Goal: Use online tool/utility: Utilize a website feature to perform a specific function

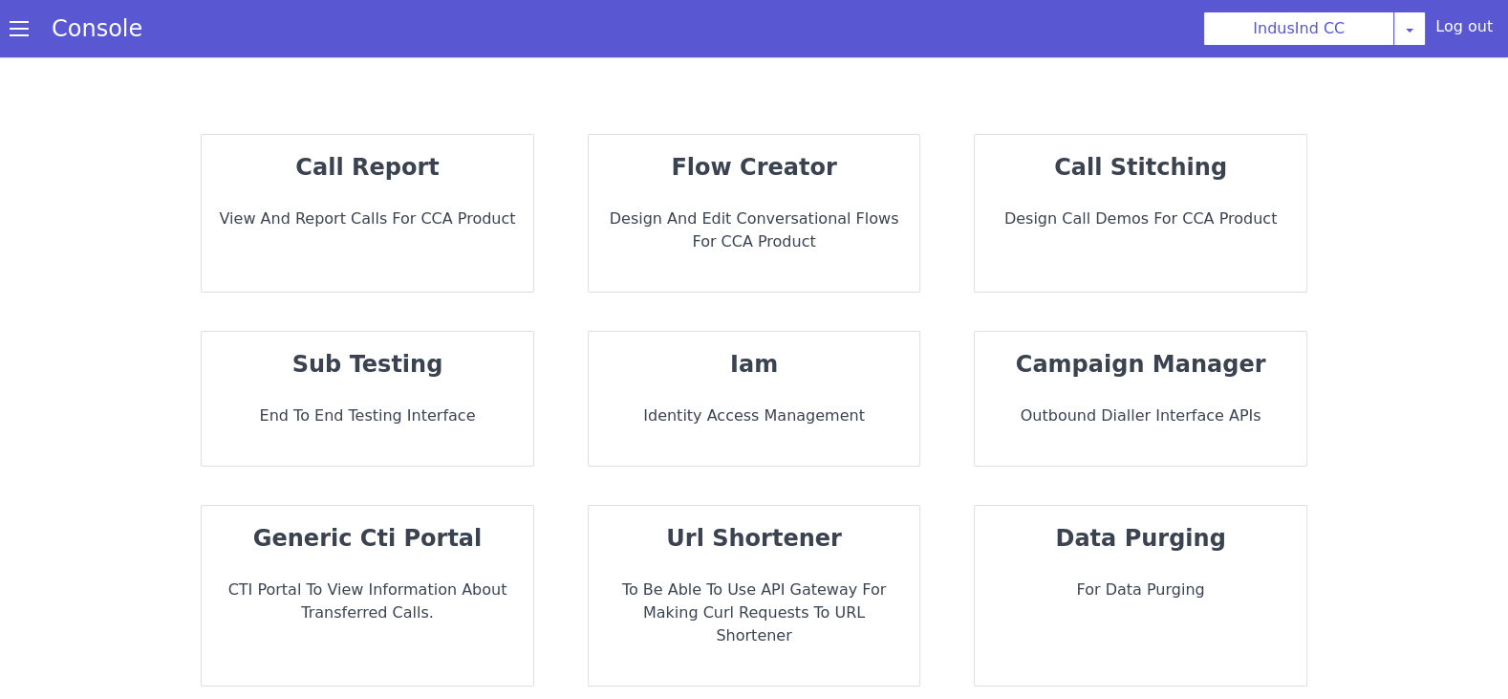
click at [416, 399] on div "sub testing End to End Testing Interface" at bounding box center [368, 399] width 332 height 134
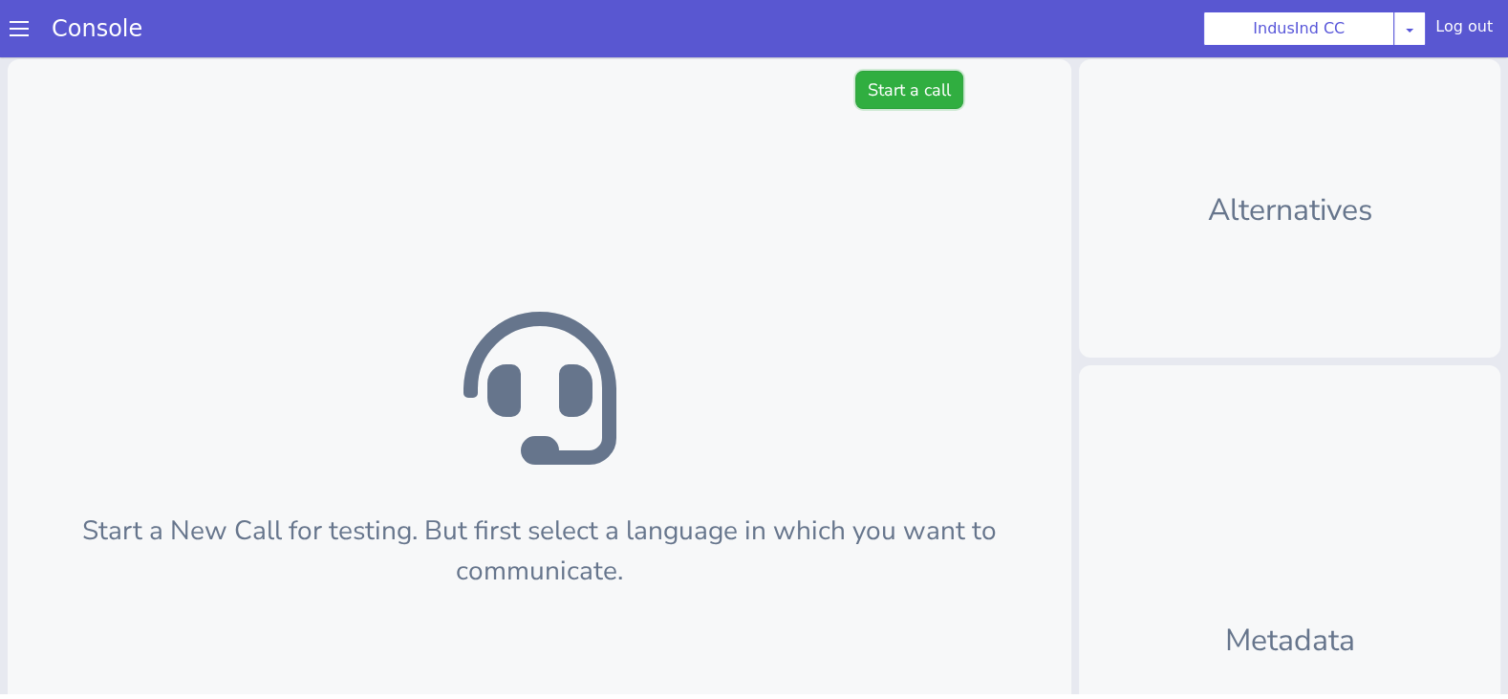
click at [909, 102] on button "Start a call" at bounding box center [909, 90] width 108 height 38
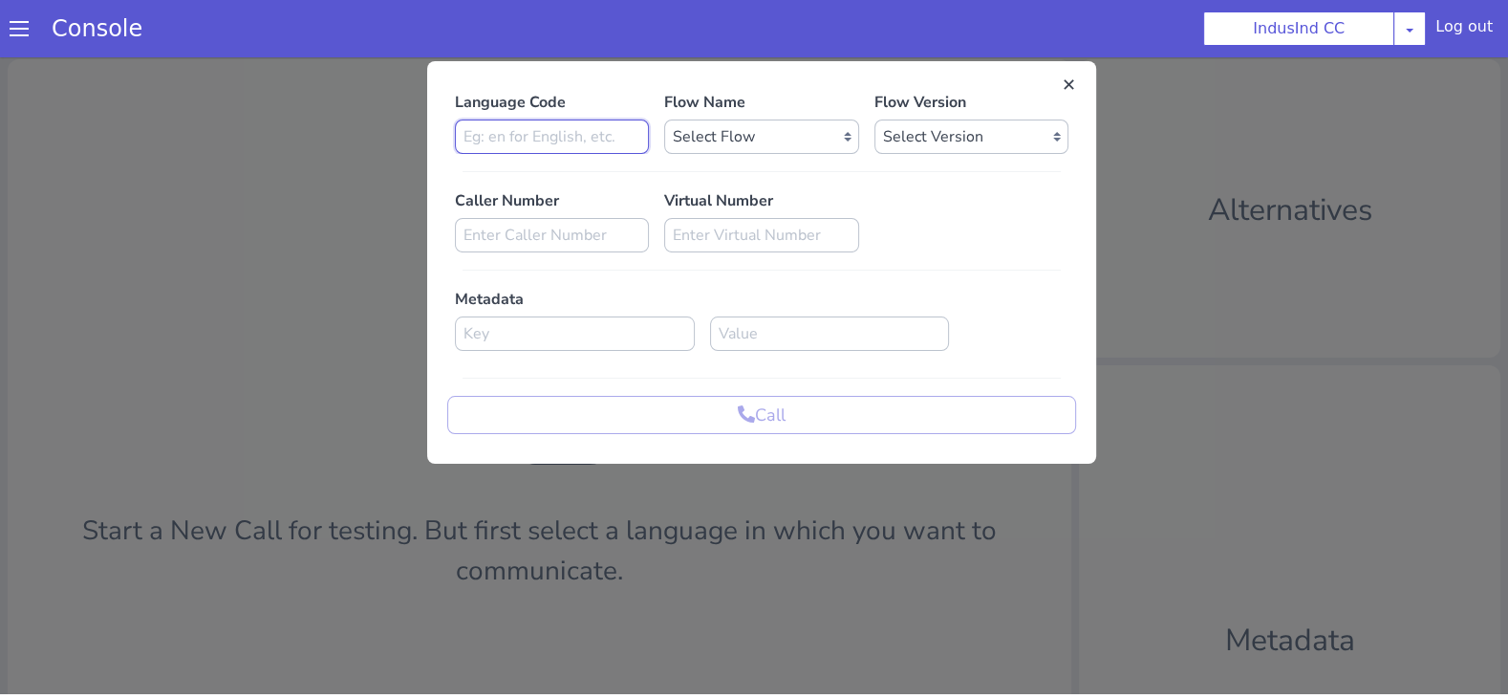
click at [609, 135] on input at bounding box center [552, 136] width 194 height 34
type input "english"
click at [721, 138] on select "Select Flow Indusind Complaint Indusind Credit Card Welcome Calling Indusind- […" at bounding box center [761, 136] width 194 height 34
select select "8d066b08-a22c-4bf1-8d01-db2f79570ec2"
click at [907, 161] on div "Language Code english Flow Name Select Flow Indusind Complaint Indusind Credit …" at bounding box center [761, 262] width 629 height 343
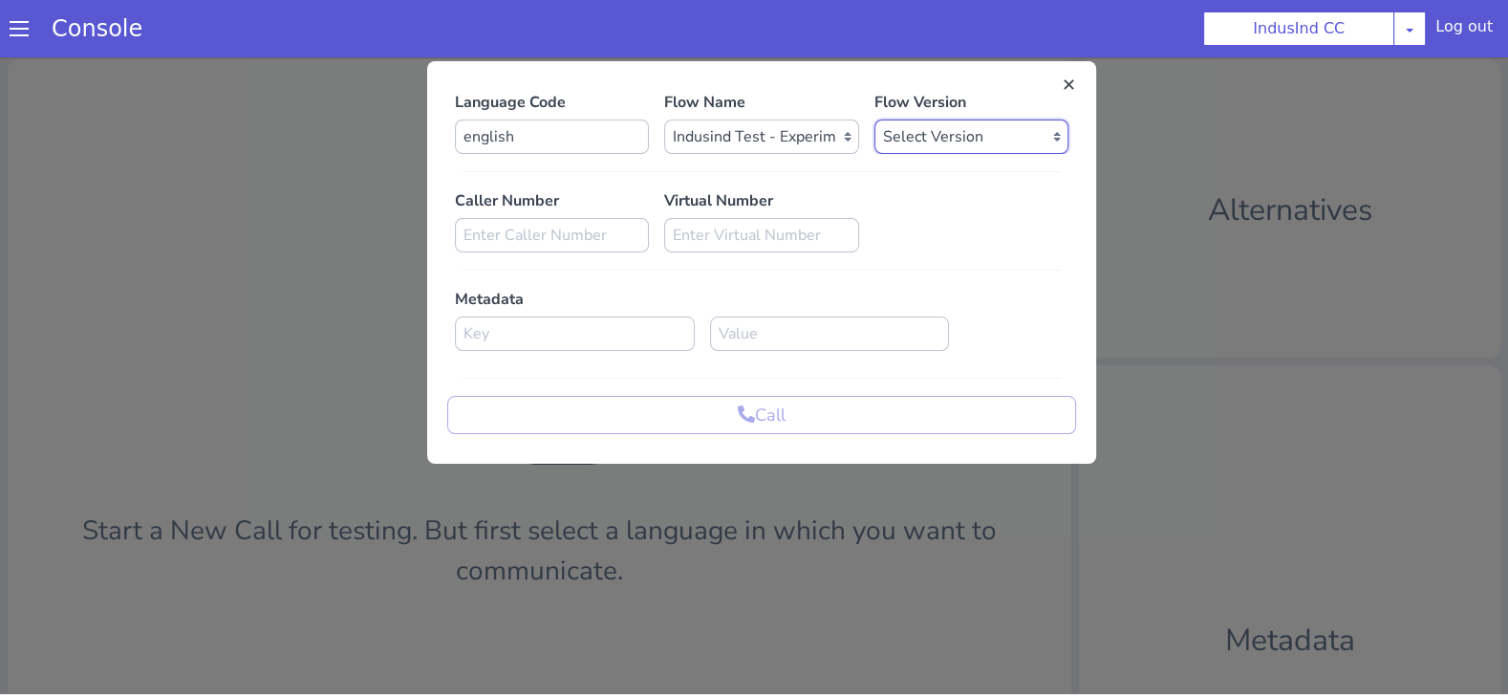
click at [909, 139] on select "Select Version 0.0.6 0.0.5 0.0.4 0.0.3 0.0.2 0.0.1" at bounding box center [971, 136] width 194 height 34
select select "0.0.6"
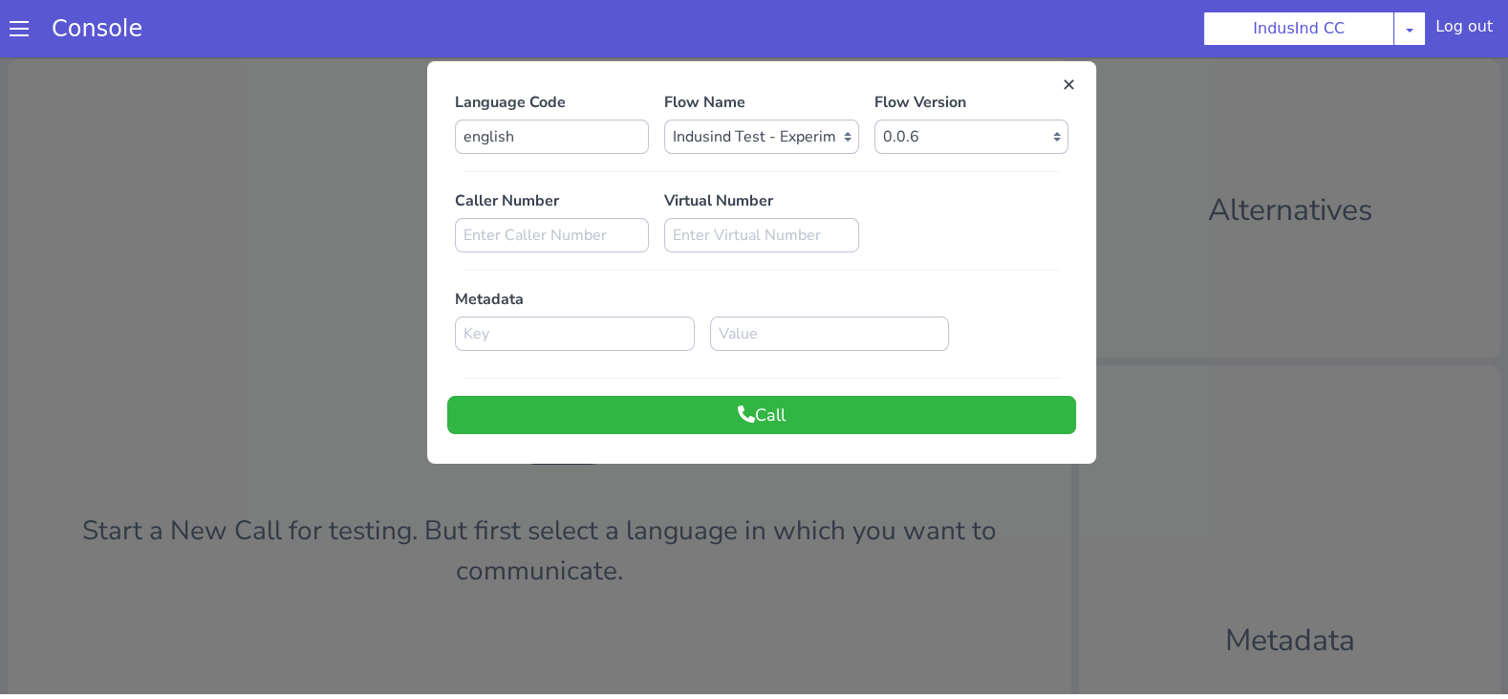
click at [657, 437] on div "Language Code english Flow Name Select Flow Indusind Complaint Indusind Credit …" at bounding box center [761, 262] width 669 height 383
click at [649, 407] on button "Call" at bounding box center [761, 415] width 629 height 38
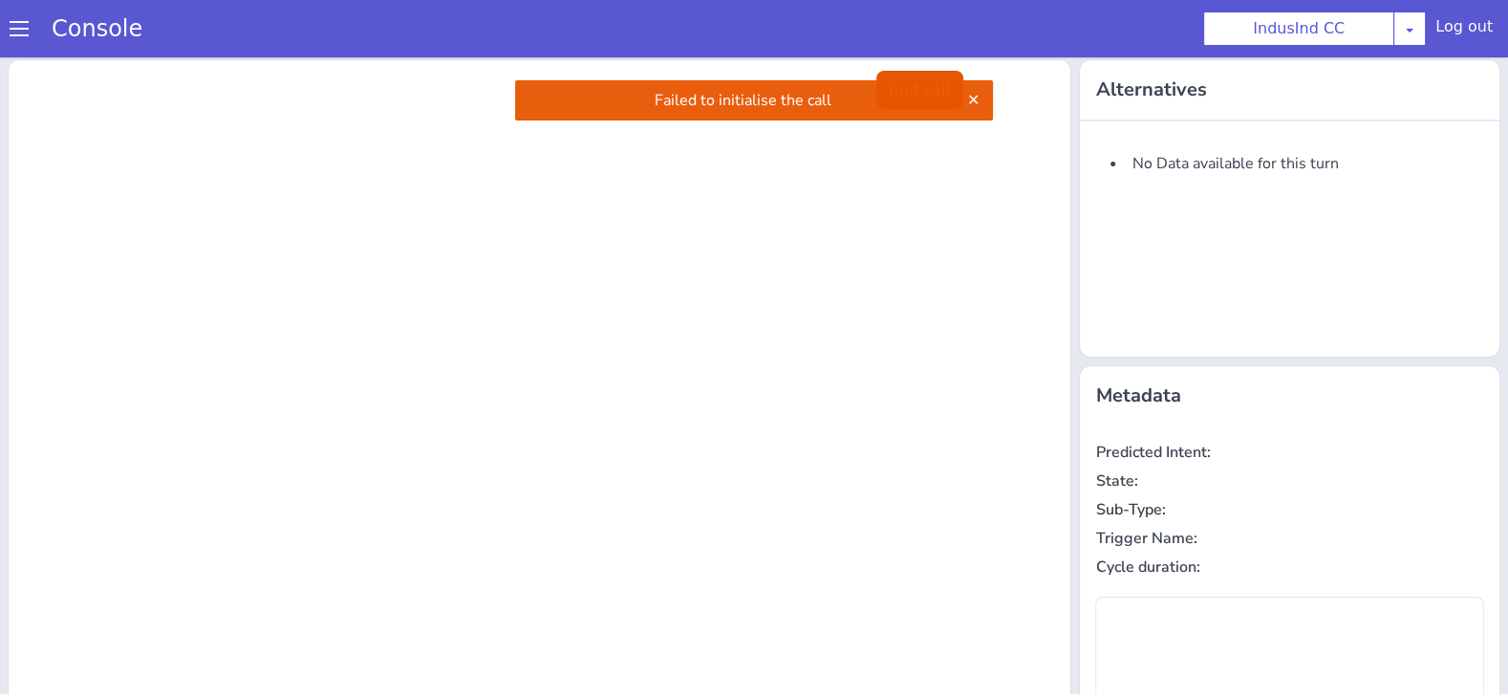
click at [921, 80] on div "Failed to initialise the call" at bounding box center [754, 100] width 478 height 40
click at [907, 78] on button "End call" at bounding box center [919, 90] width 87 height 38
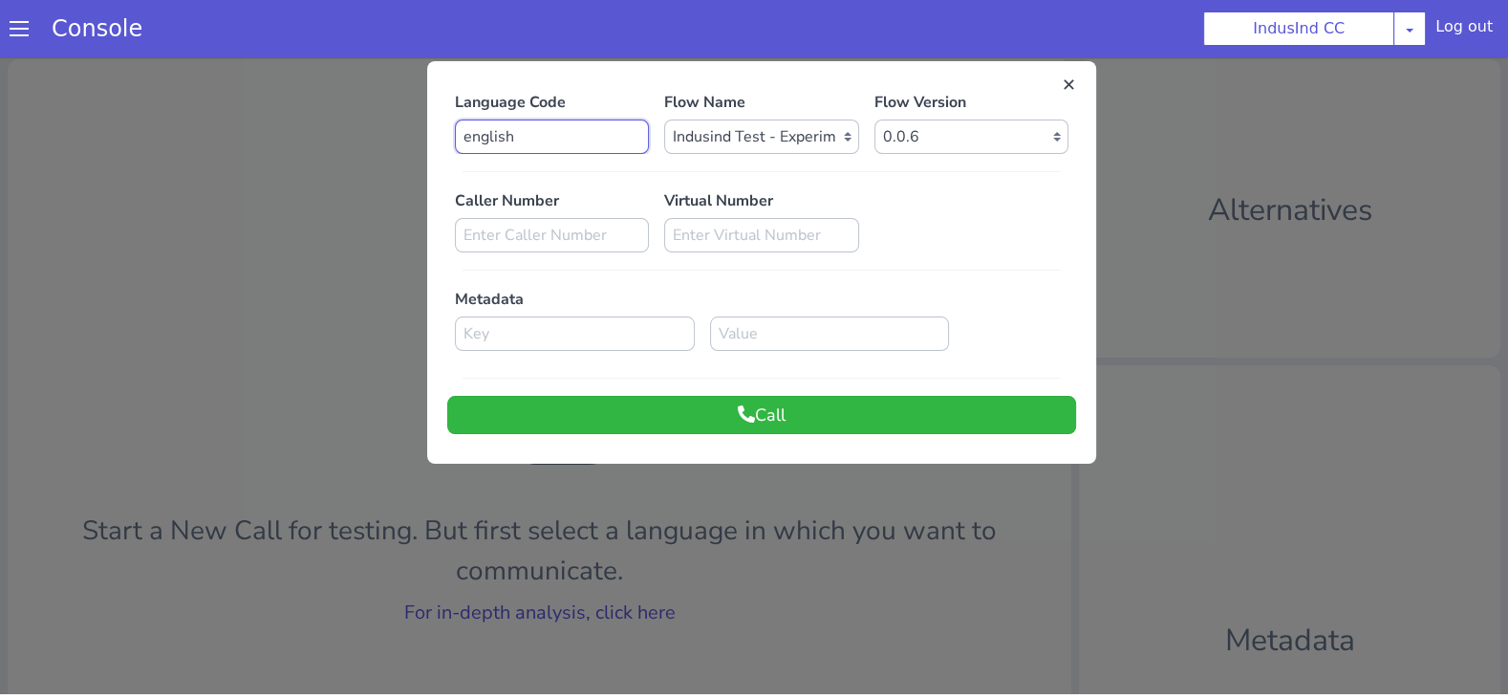
click at [573, 137] on input "english" at bounding box center [552, 136] width 194 height 34
type input "en"
click at [607, 410] on button "Call" at bounding box center [761, 415] width 629 height 38
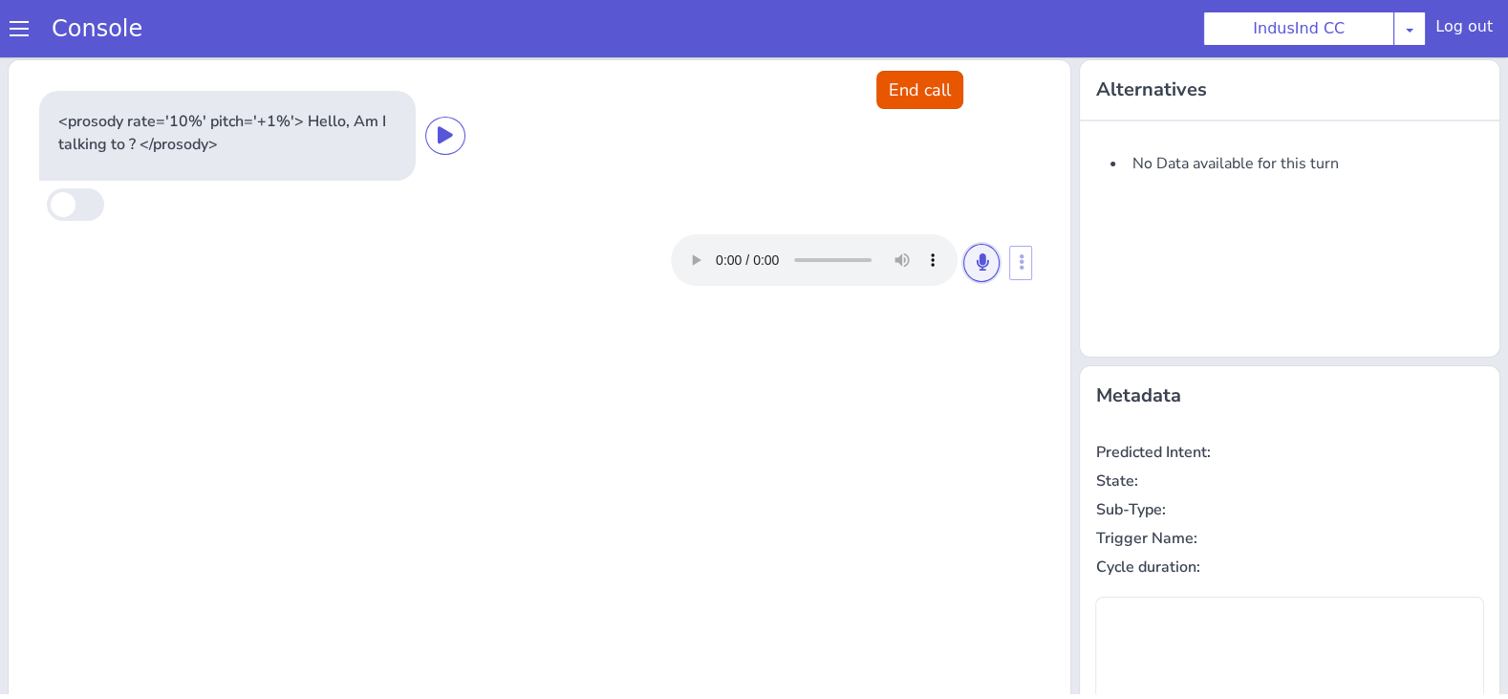
click at [981, 261] on icon at bounding box center [981, 261] width 11 height 17
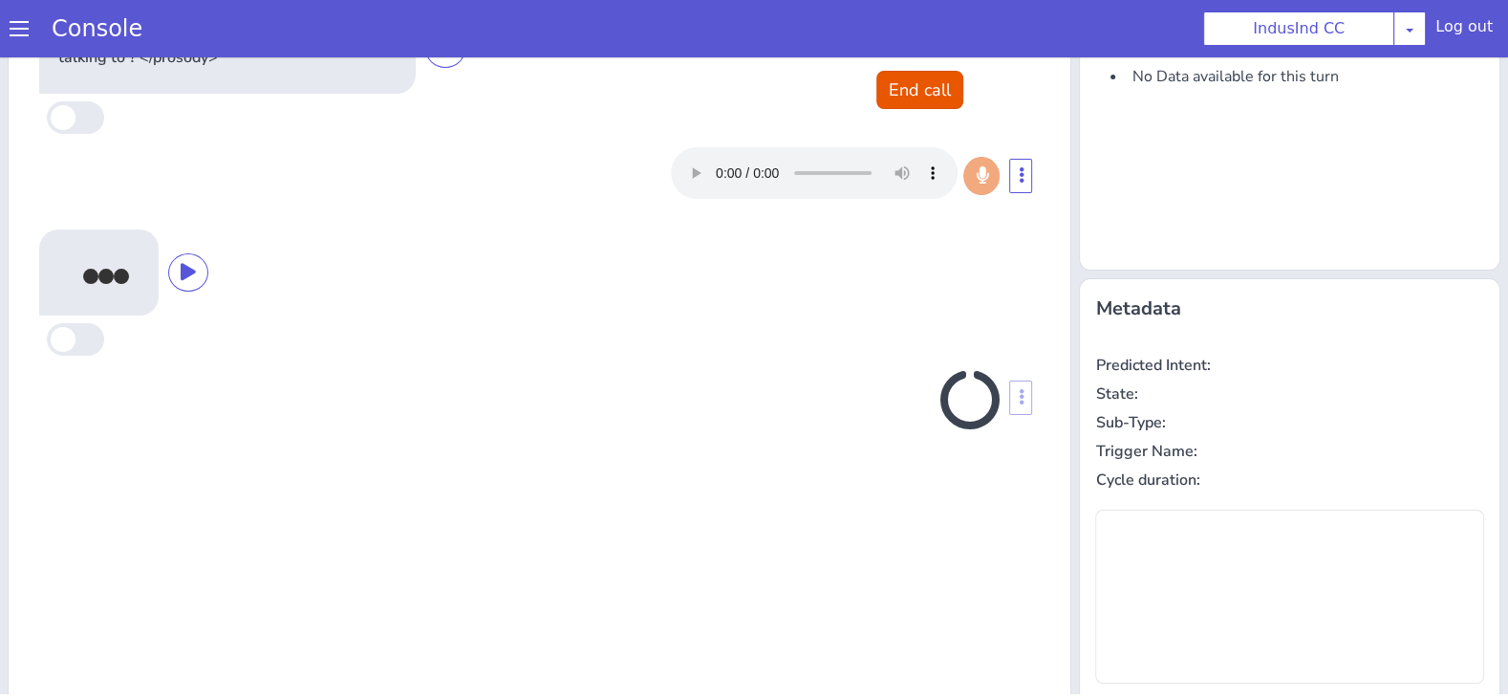
scroll to position [85, 0]
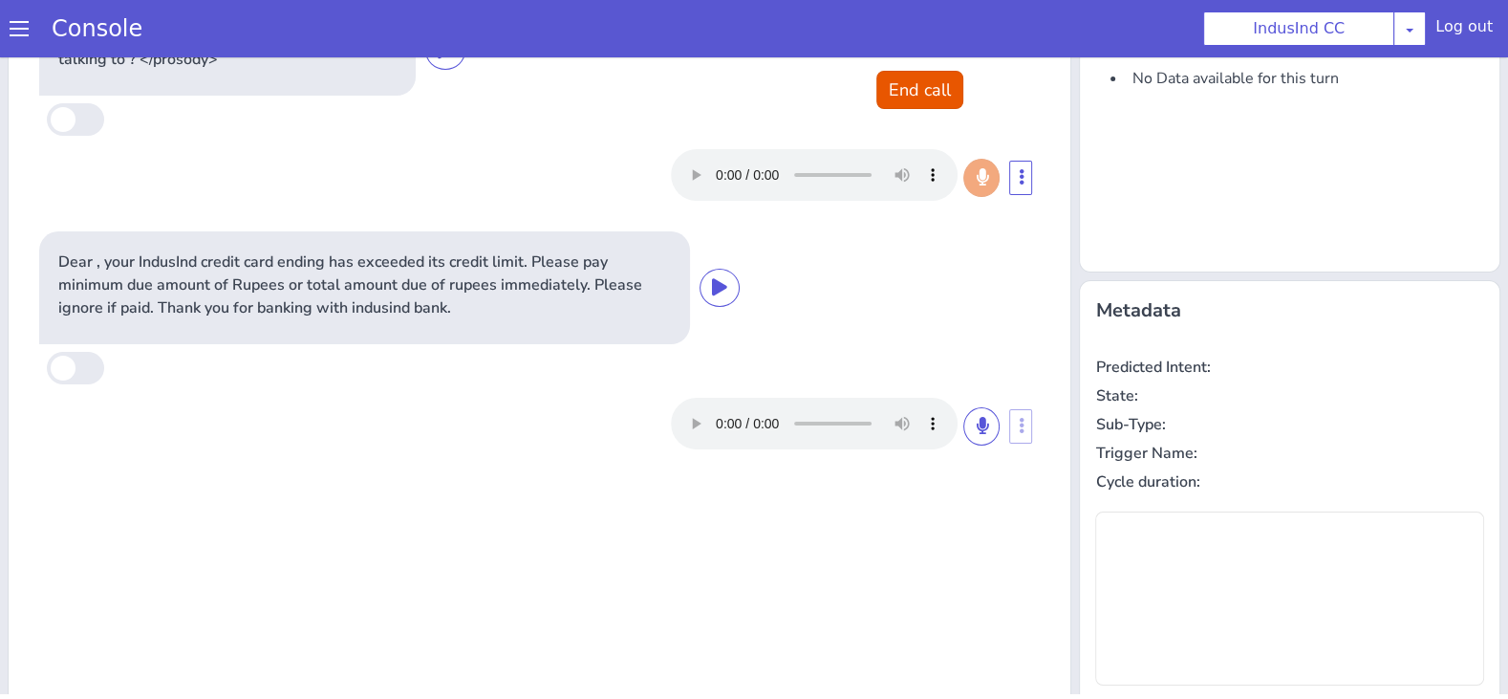
type input "null"
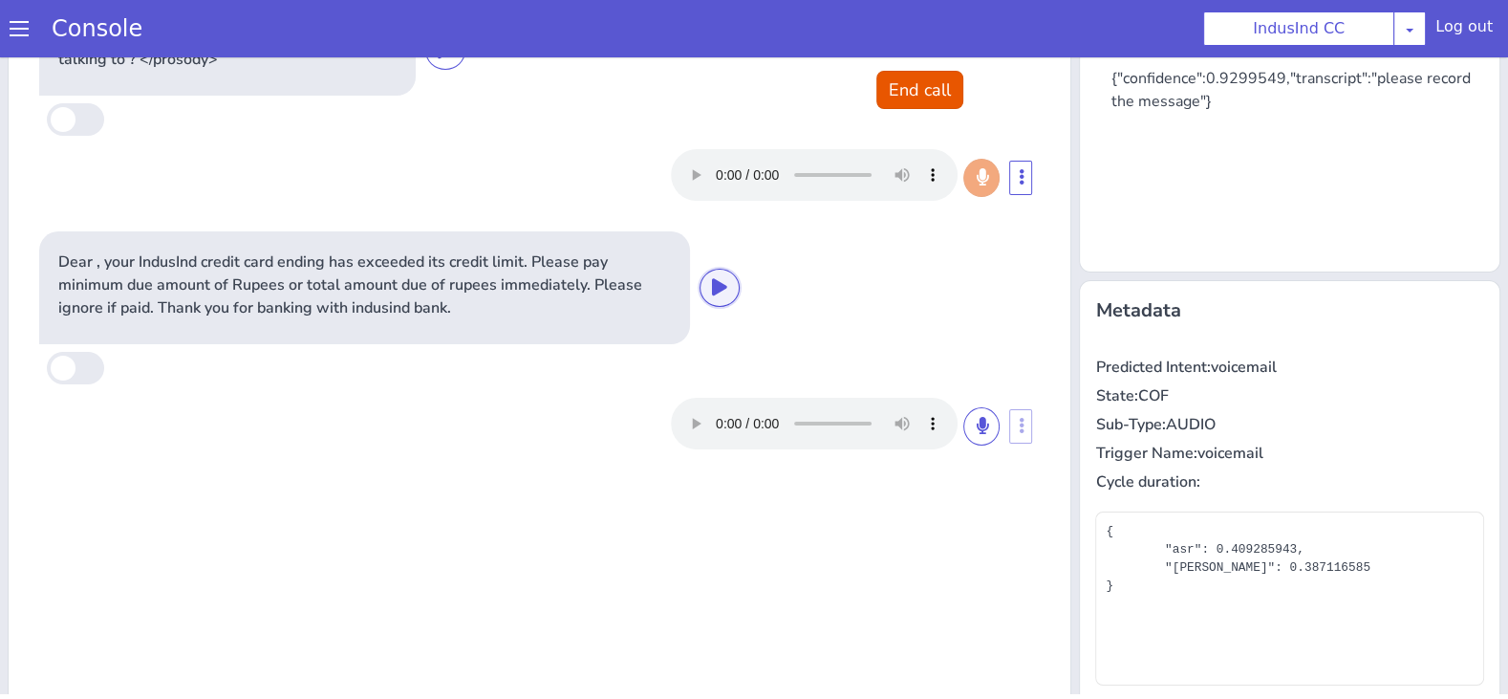
click at [721, 302] on button at bounding box center [720, 288] width 40 height 38
click at [720, 285] on icon at bounding box center [719, 286] width 15 height 17
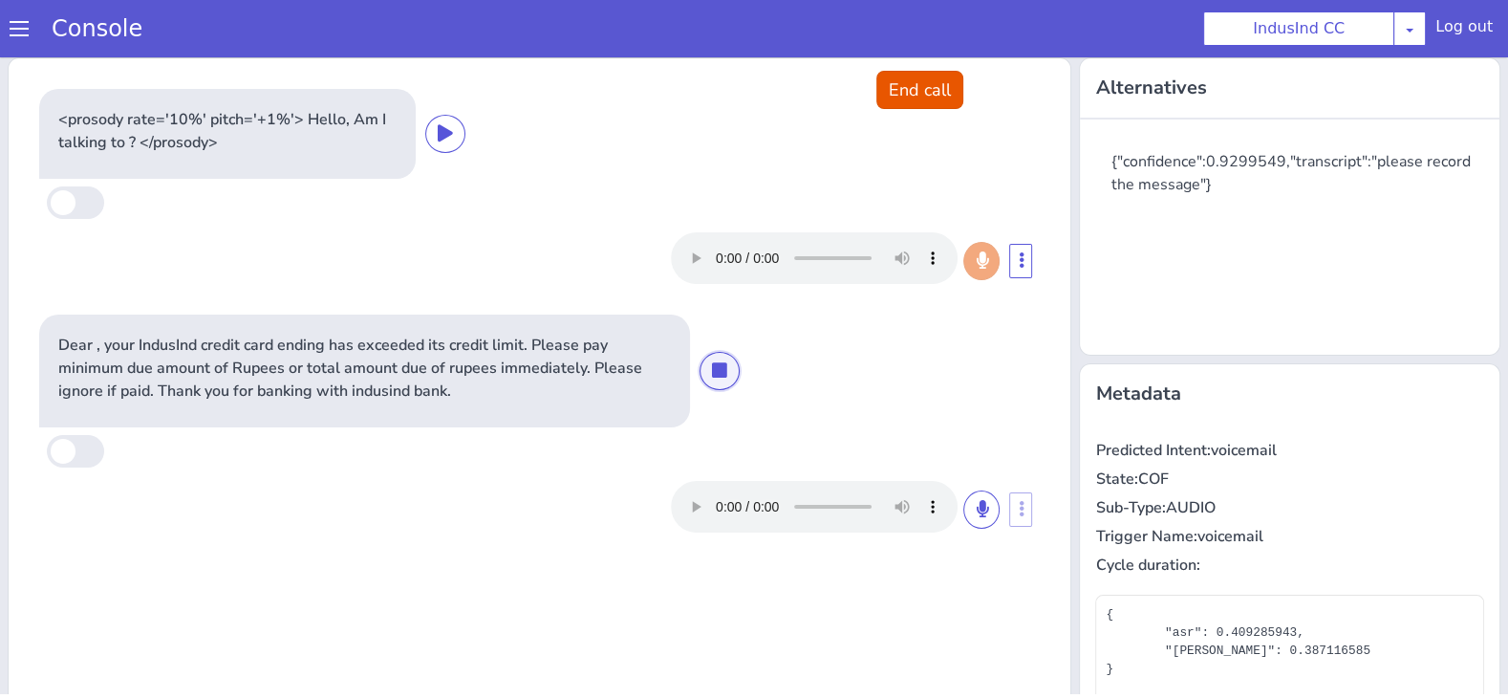
scroll to position [0, 0]
click at [720, 384] on button at bounding box center [720, 373] width 40 height 38
click at [721, 364] on icon at bounding box center [719, 371] width 15 height 17
click at [917, 85] on button "End call" at bounding box center [919, 90] width 87 height 38
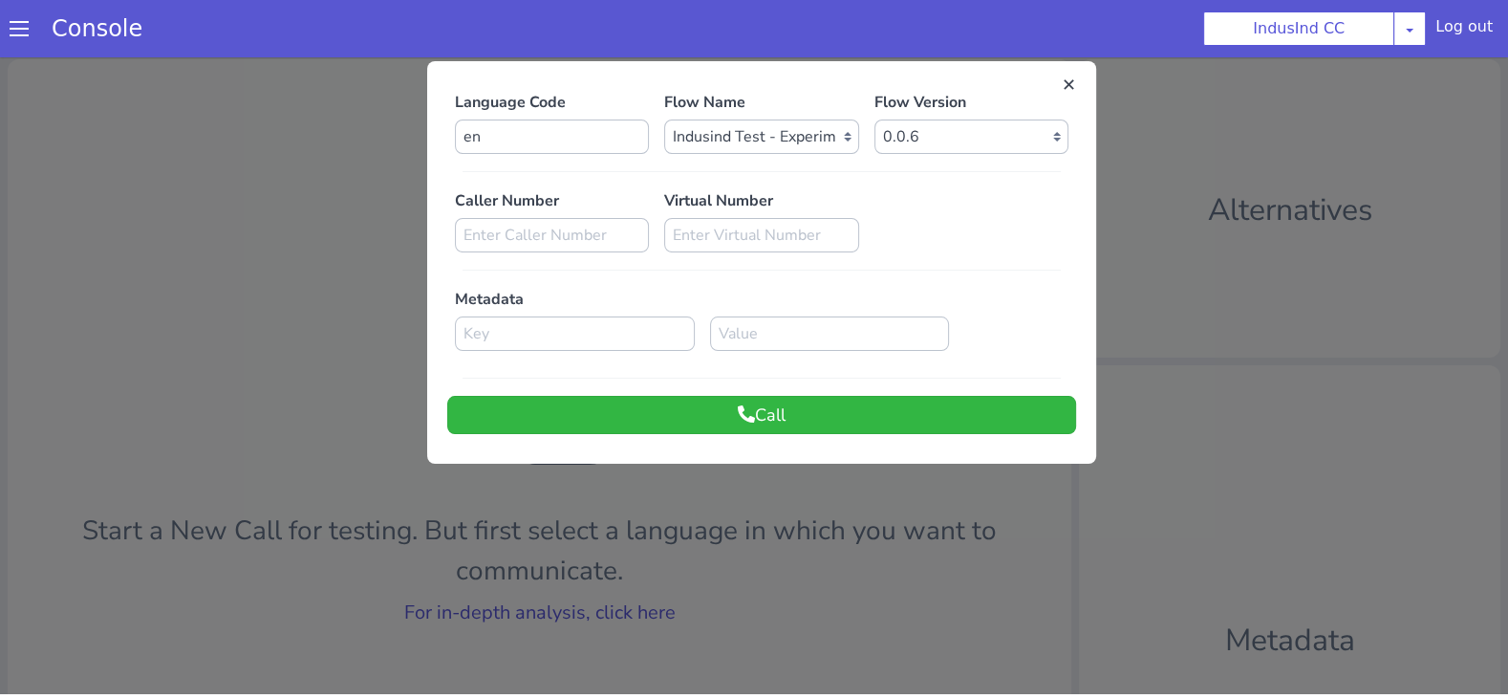
click at [662, 439] on div "Language Code en Flow Name Select Flow Indusind Complaint Indusind Credit Card …" at bounding box center [761, 262] width 669 height 383
click at [670, 406] on button "Call" at bounding box center [761, 415] width 629 height 38
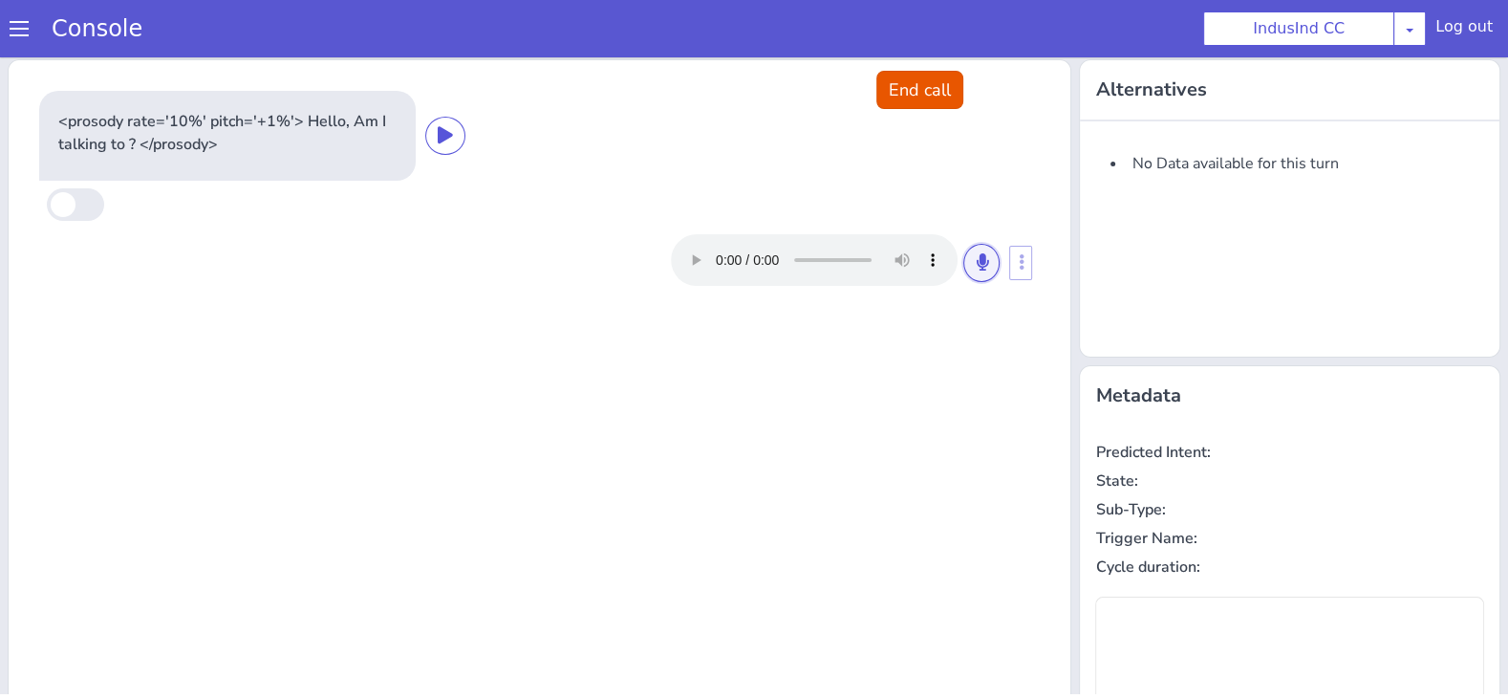
click at [982, 269] on icon at bounding box center [981, 261] width 11 height 17
click at [982, 267] on icon at bounding box center [981, 261] width 11 height 17
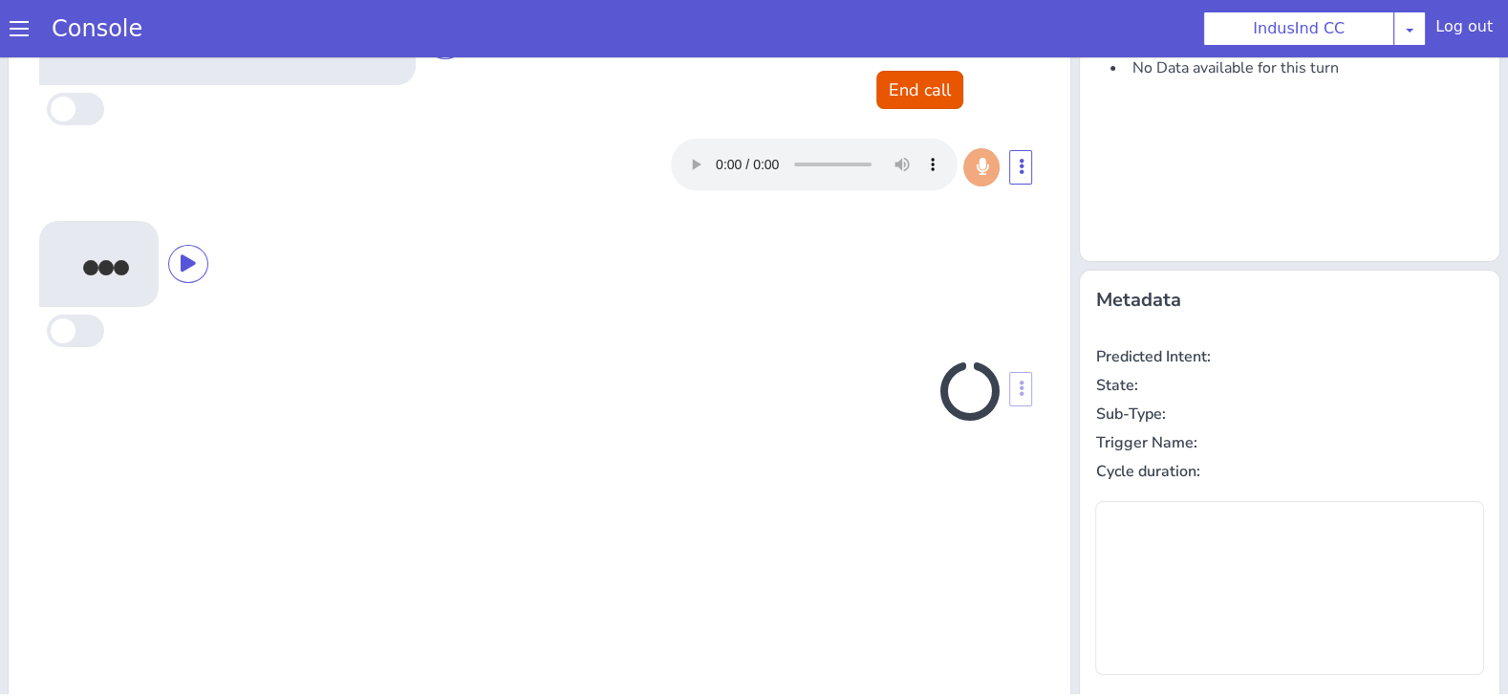
type input "payment_hesitation_reason"
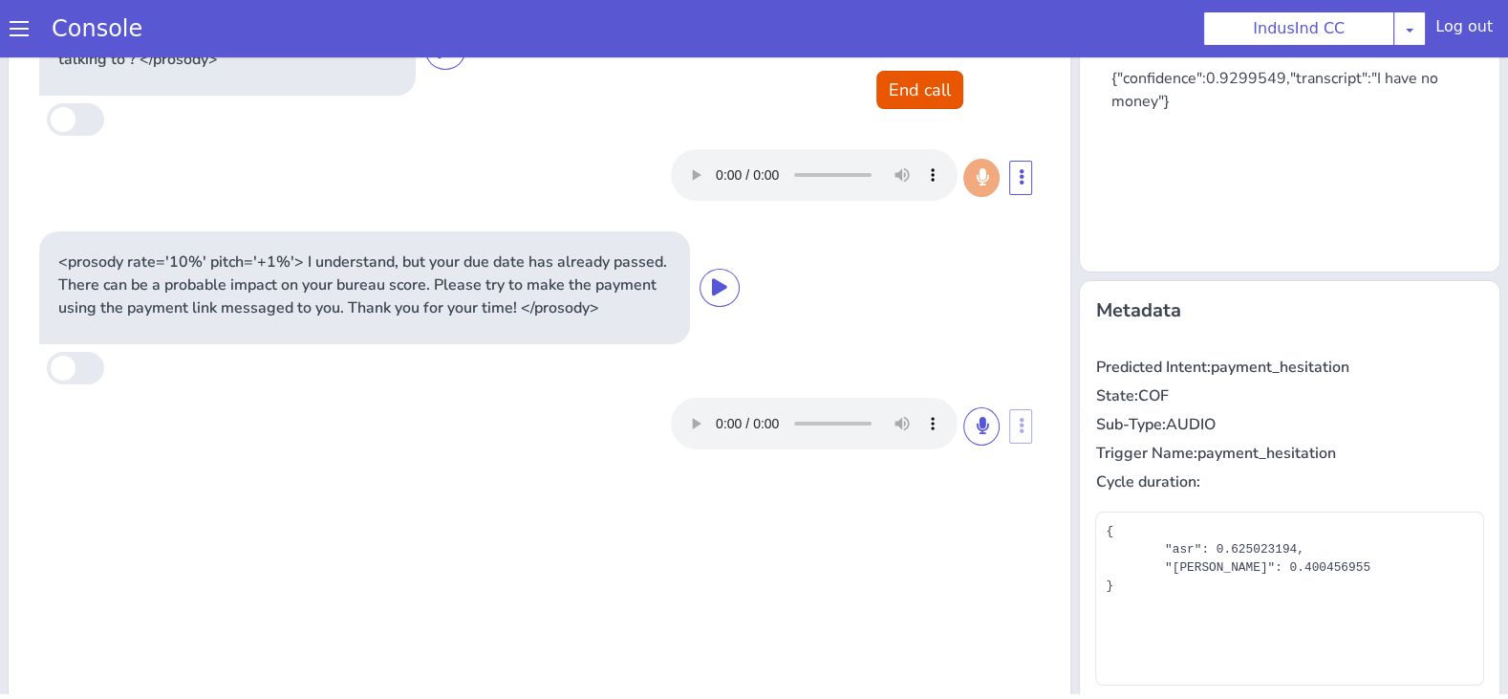
scroll to position [84, 0]
click at [743, 296] on div "<prosody rate='10%' pitch='+1%'> I understand, but your due date has already pa…" at bounding box center [539, 288] width 1001 height 113
click at [704, 285] on button at bounding box center [720, 288] width 40 height 38
click at [720, 288] on icon at bounding box center [719, 287] width 15 height 17
click at [724, 291] on icon at bounding box center [719, 287] width 15 height 17
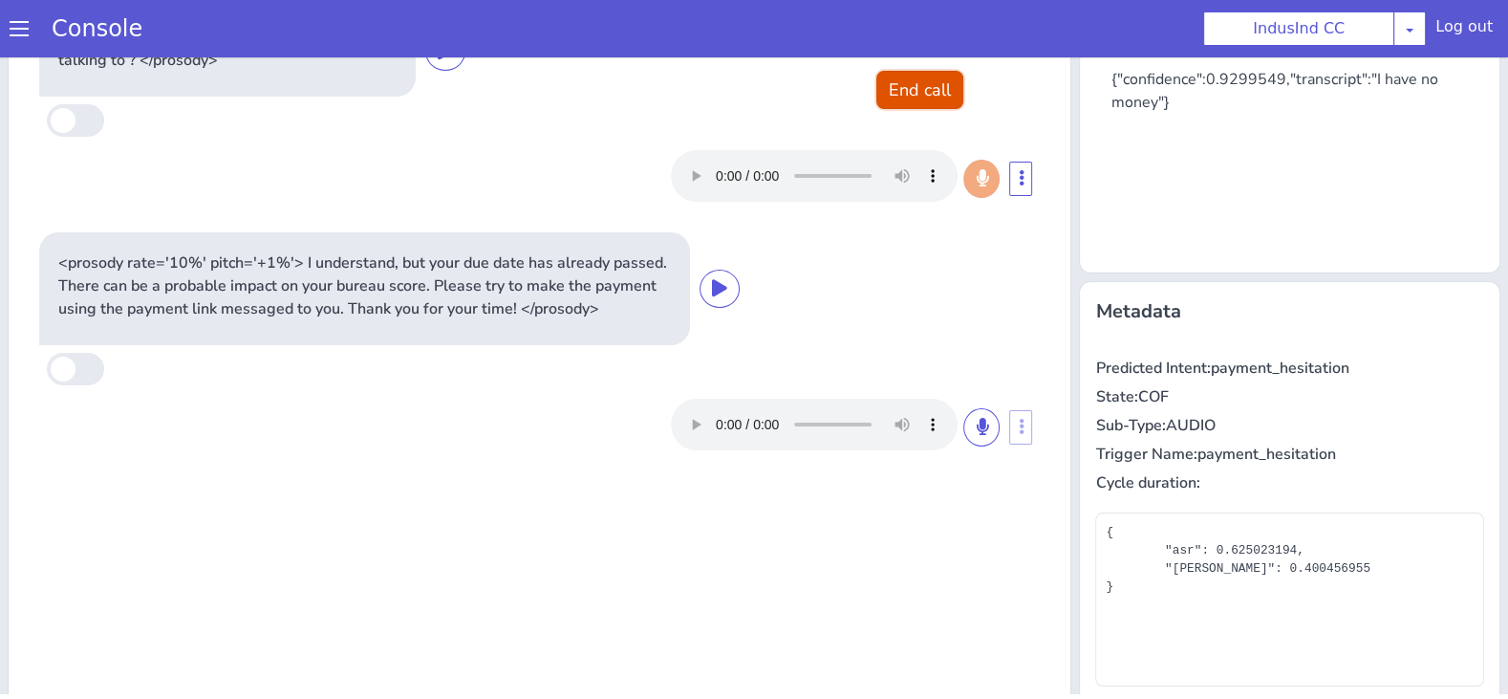
click at [915, 96] on button "End call" at bounding box center [919, 90] width 87 height 38
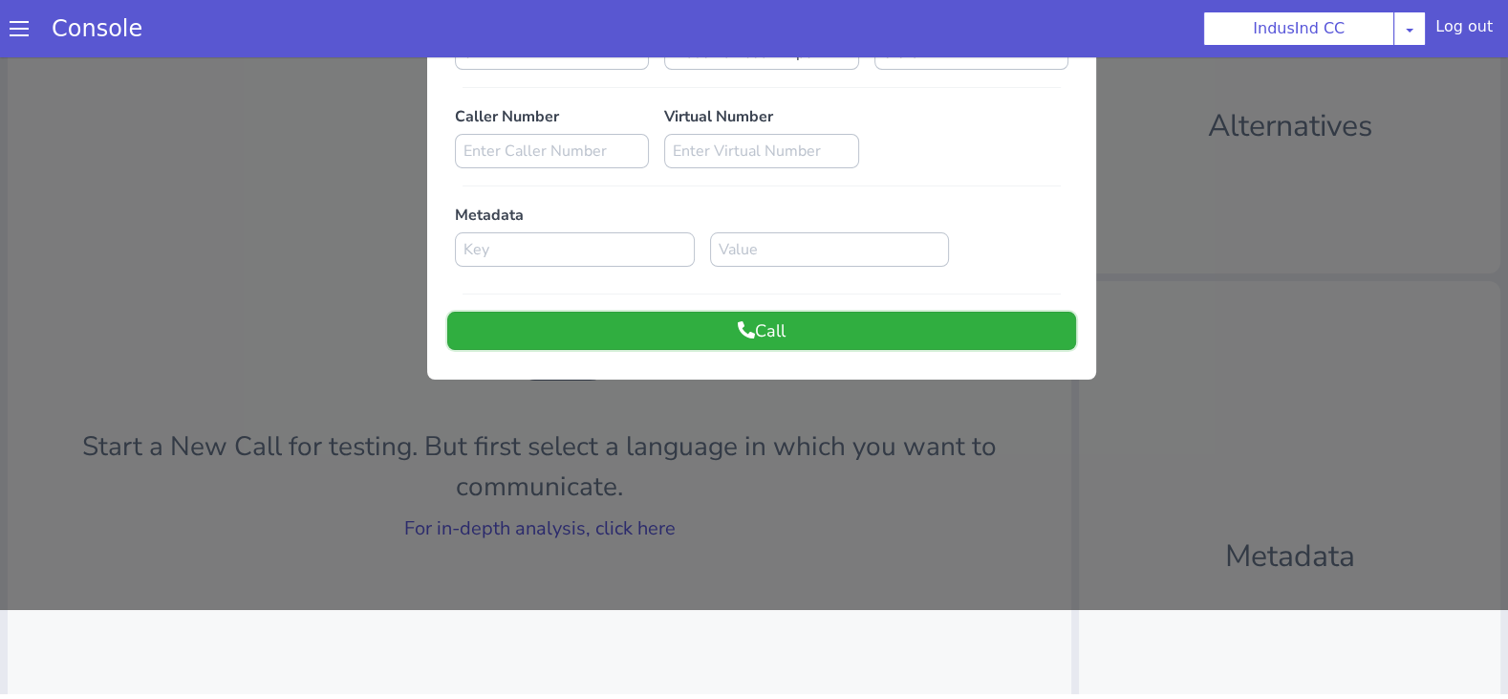
click at [773, 344] on button "Call" at bounding box center [761, 331] width 629 height 38
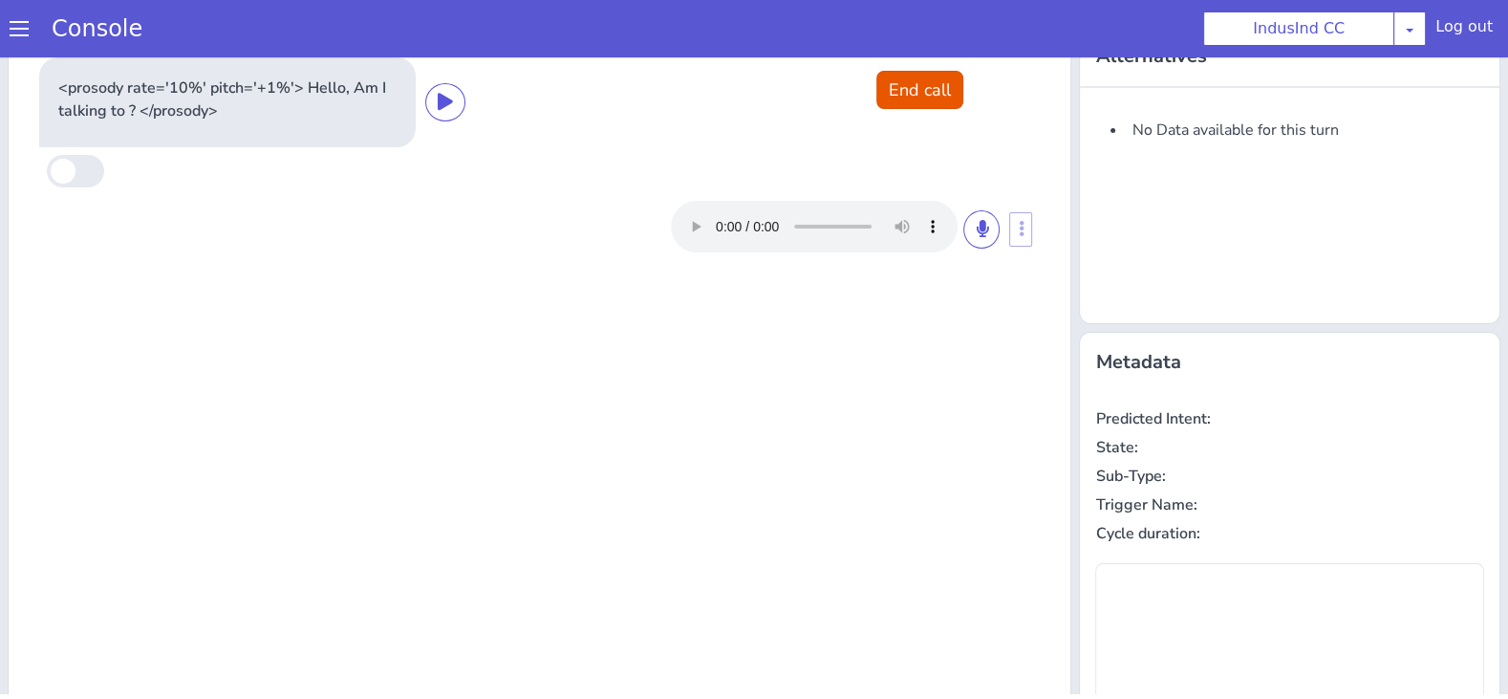
scroll to position [0, 0]
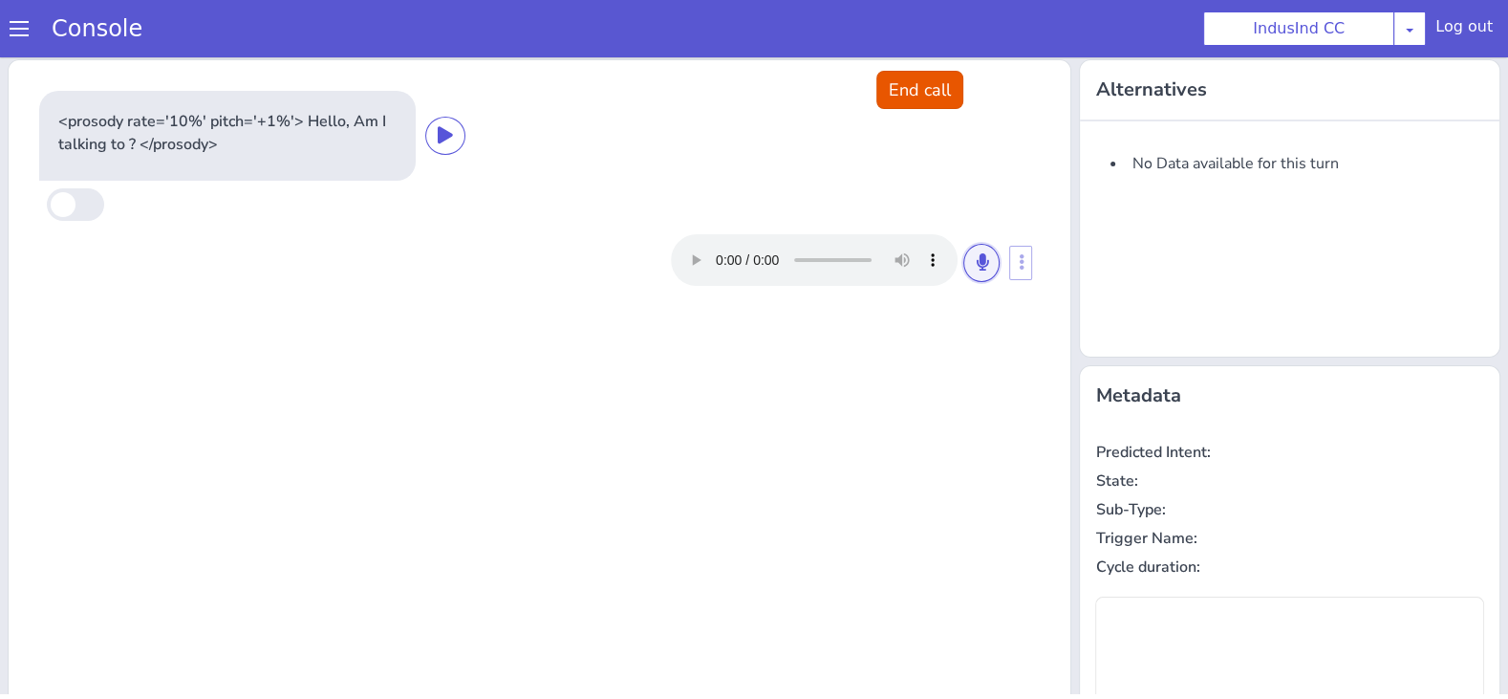
click at [987, 267] on icon at bounding box center [981, 261] width 11 height 17
click at [977, 258] on icon at bounding box center [981, 261] width 11 height 17
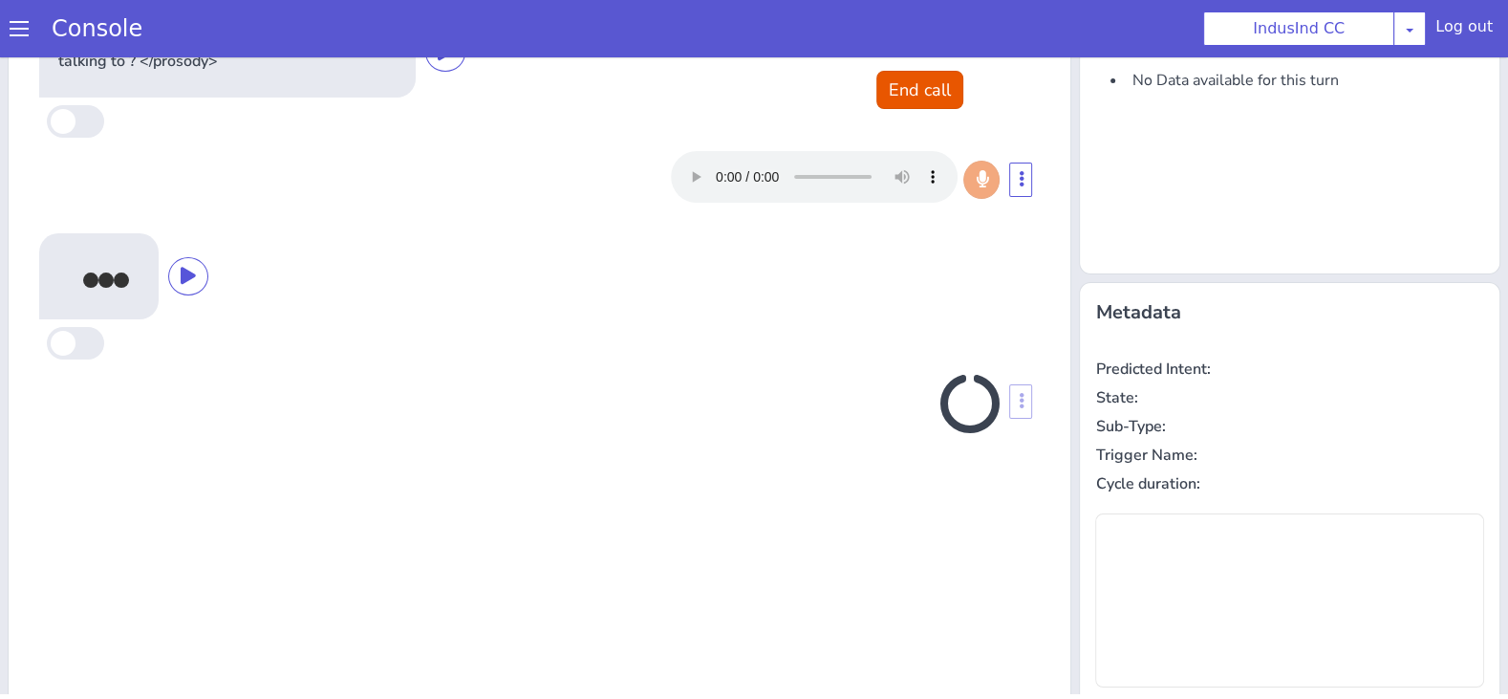
scroll to position [69, 0]
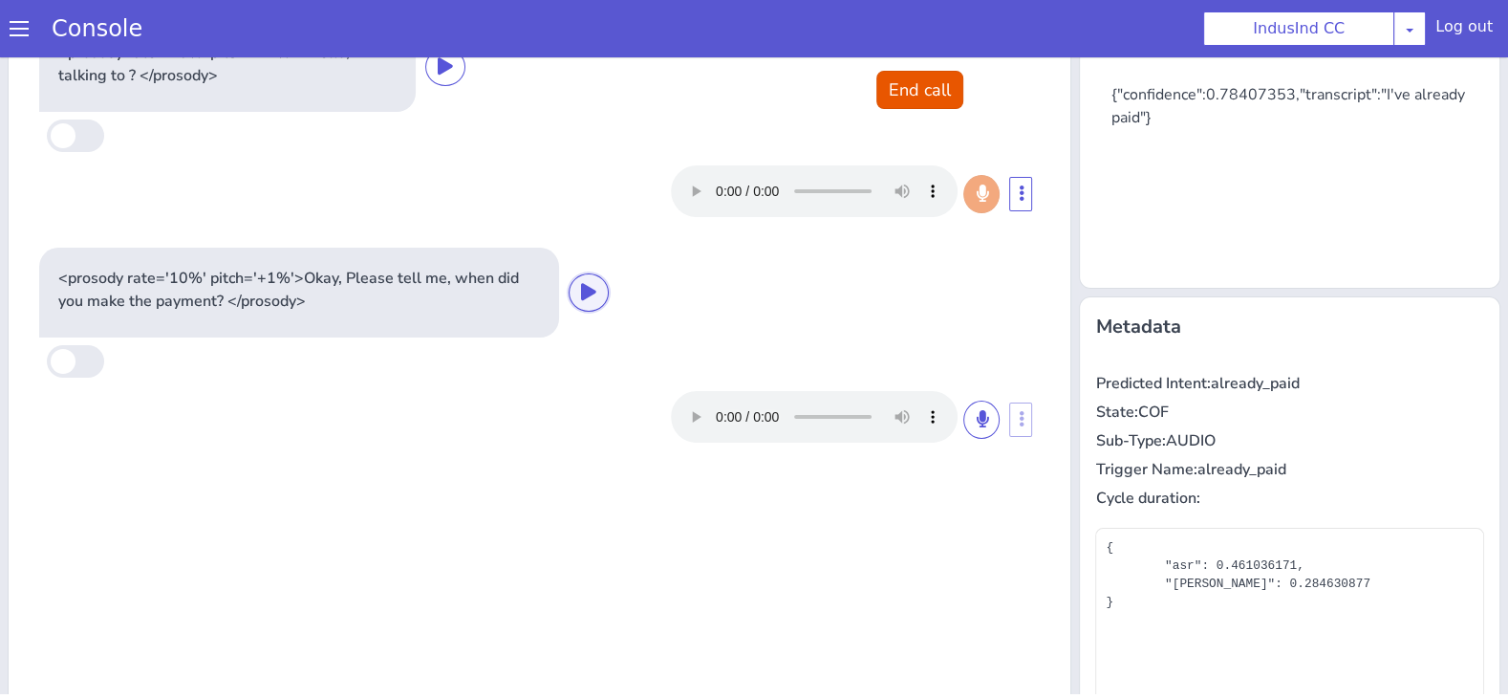
click at [585, 287] on icon at bounding box center [588, 291] width 15 height 17
click at [586, 289] on icon at bounding box center [588, 291] width 15 height 17
click at [984, 420] on icon at bounding box center [981, 418] width 11 height 17
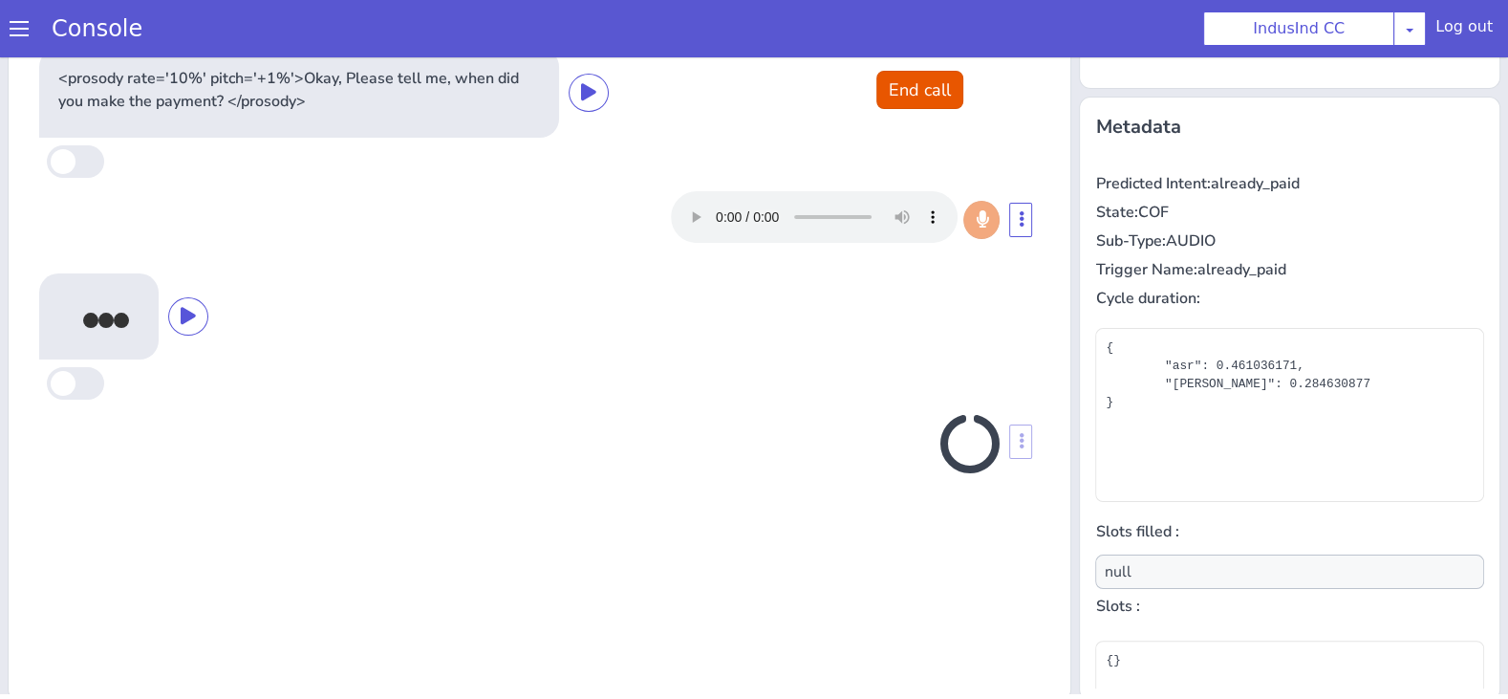
scroll to position [275, 0]
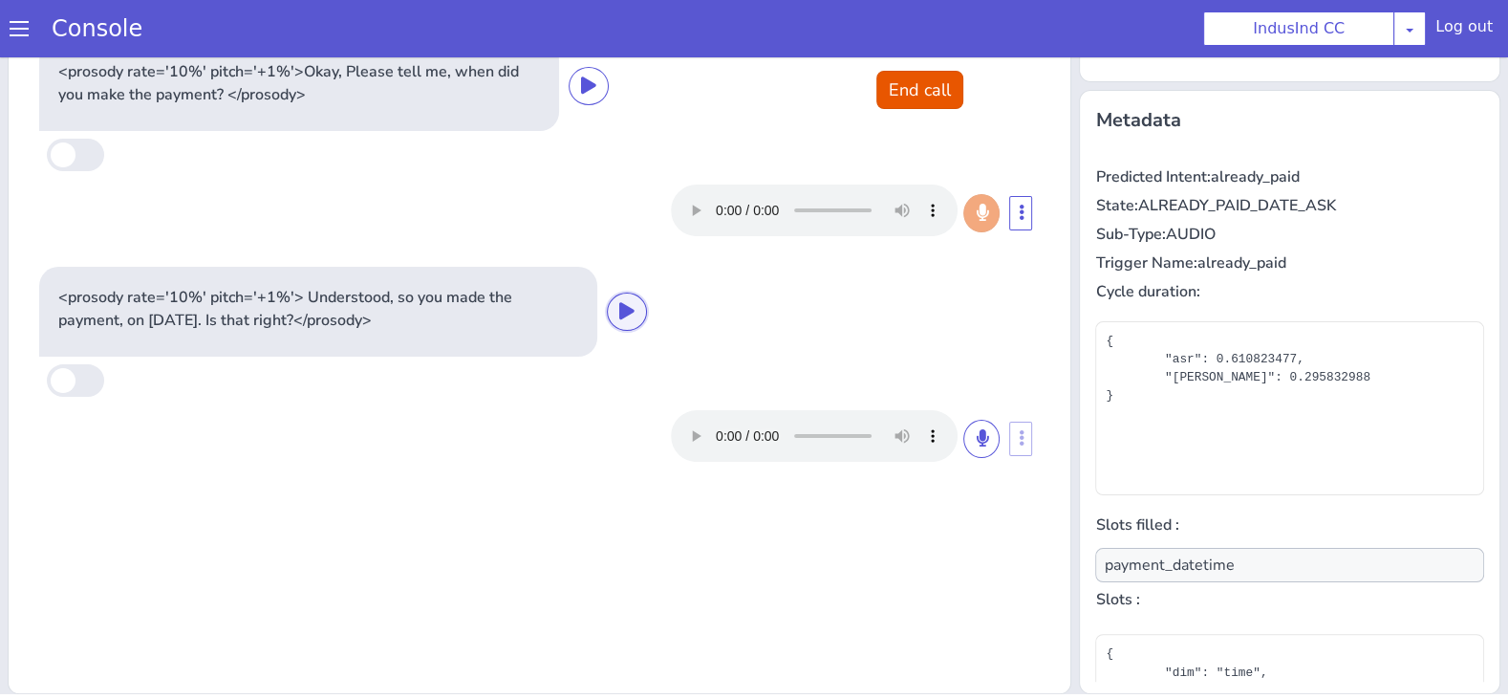
click at [635, 308] on icon at bounding box center [626, 310] width 15 height 17
click at [635, 306] on icon at bounding box center [626, 310] width 15 height 17
click at [979, 432] on icon at bounding box center [981, 437] width 11 height 17
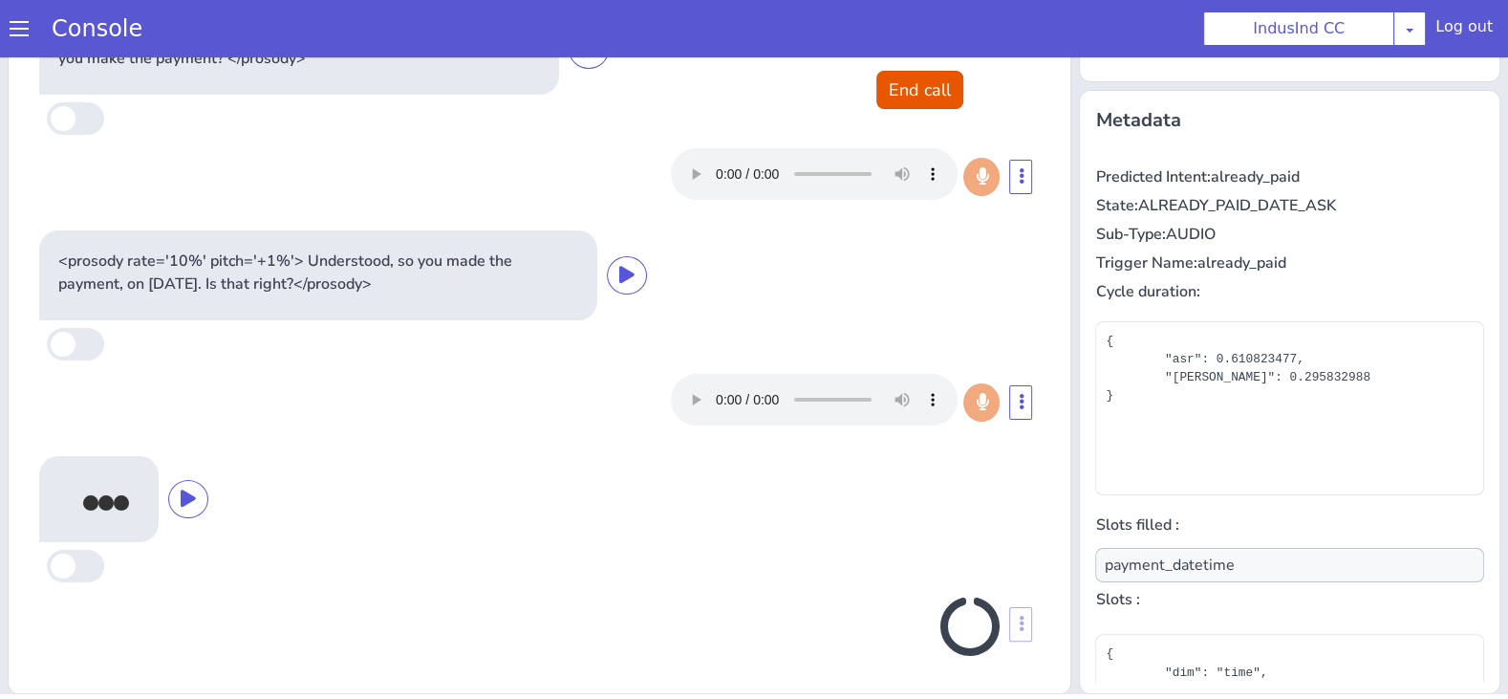
scroll to position [31, 0]
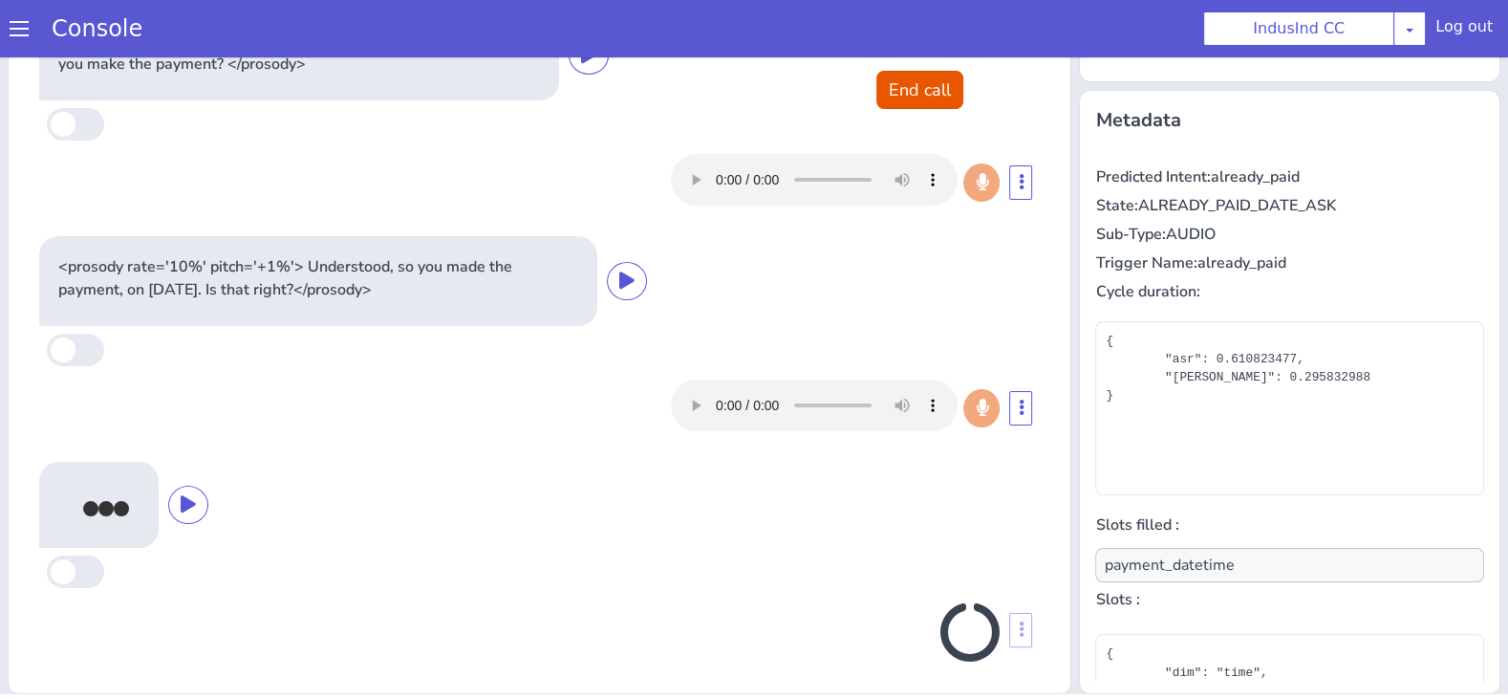
type input "null"
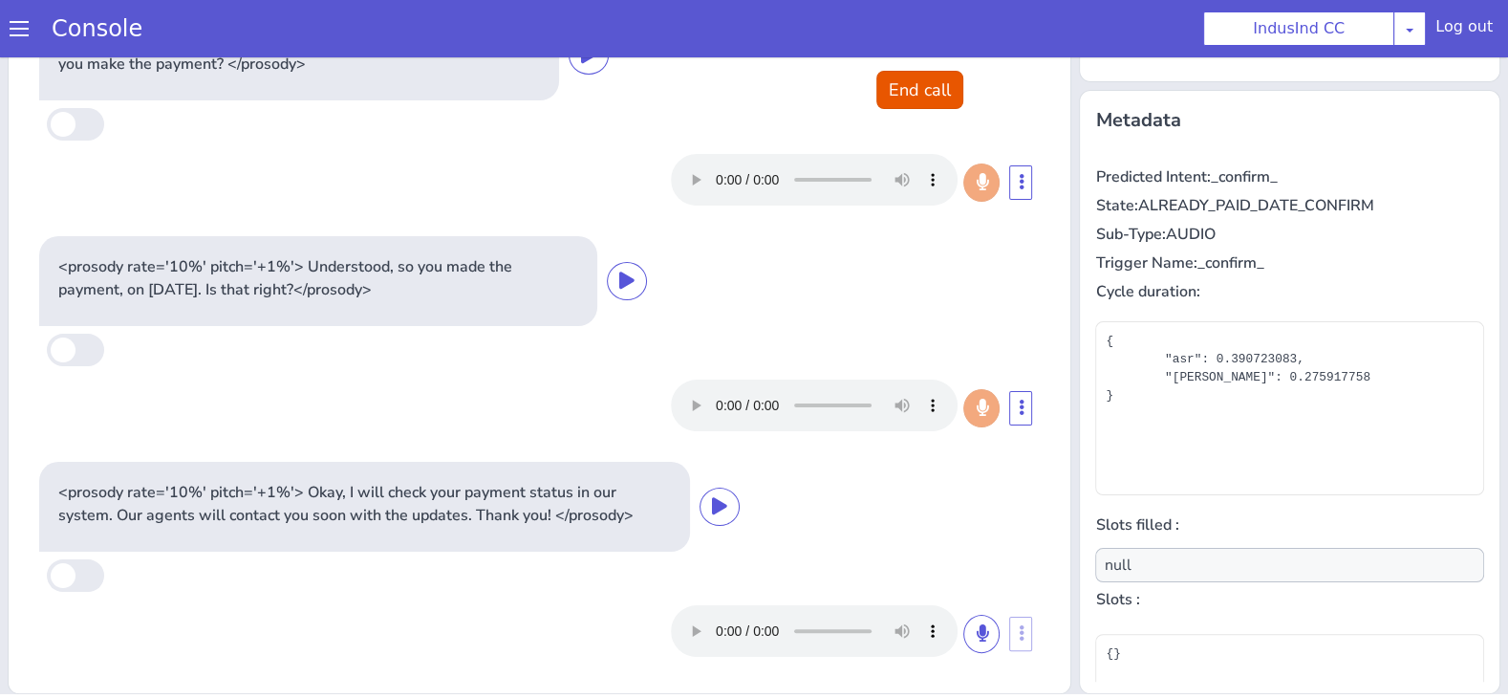
scroll to position [0, 0]
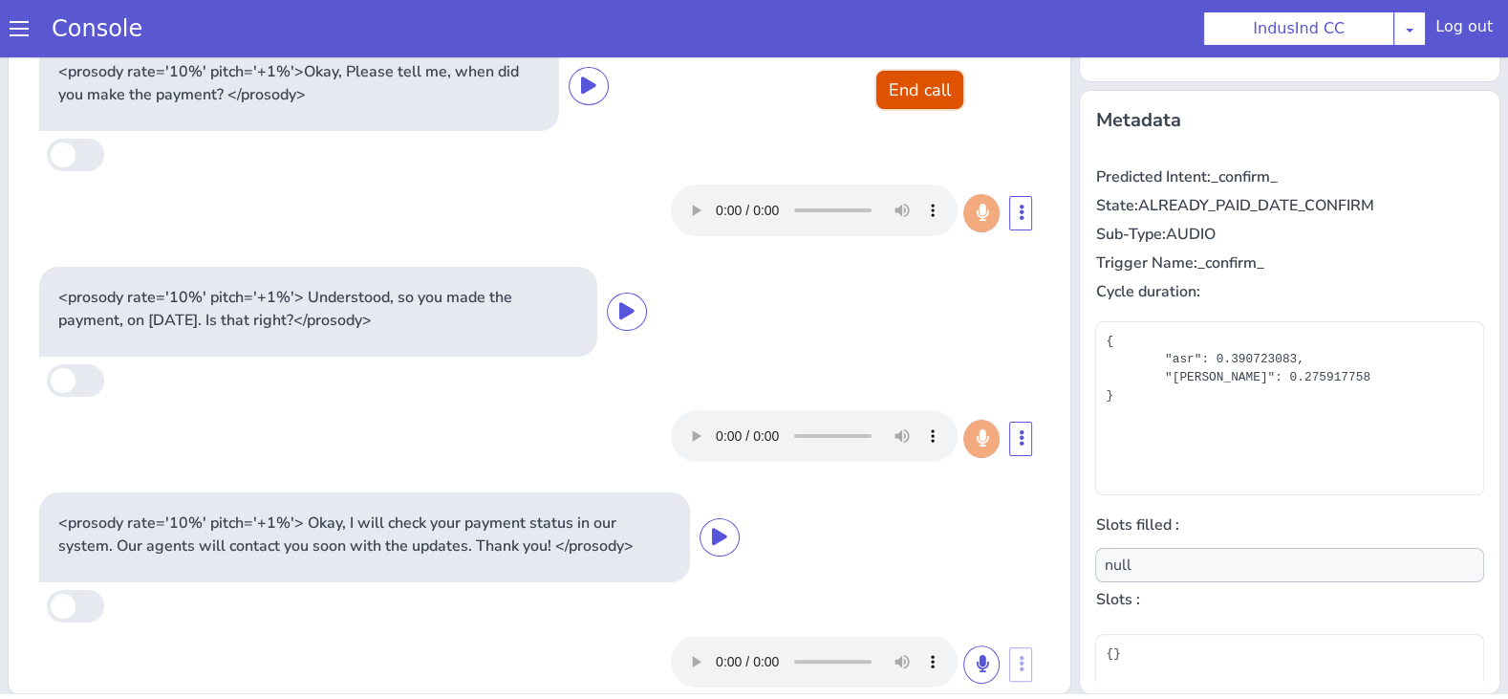
click at [910, 95] on button "End call" at bounding box center [919, 90] width 87 height 38
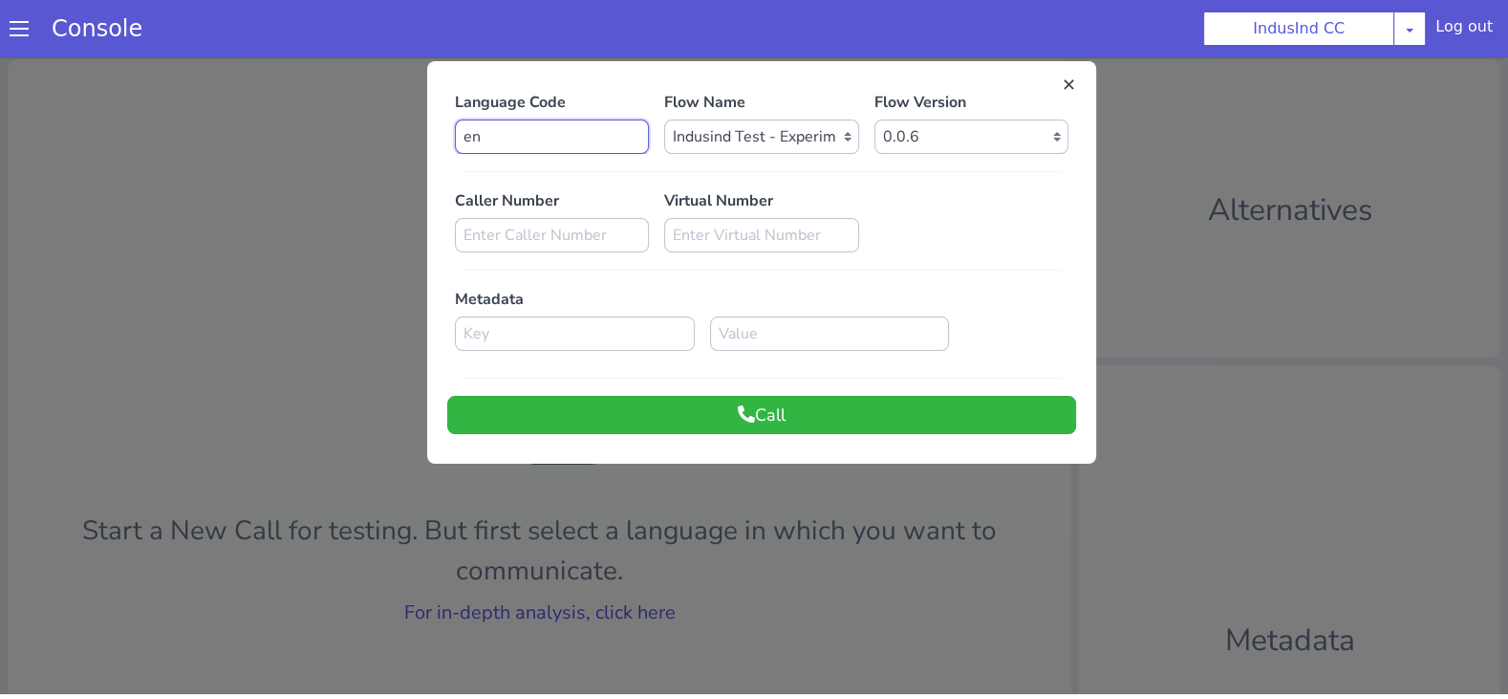
click at [513, 139] on input "en" at bounding box center [552, 136] width 194 height 34
type input "e"
type input "ta"
click at [615, 430] on button "Call" at bounding box center [761, 415] width 629 height 38
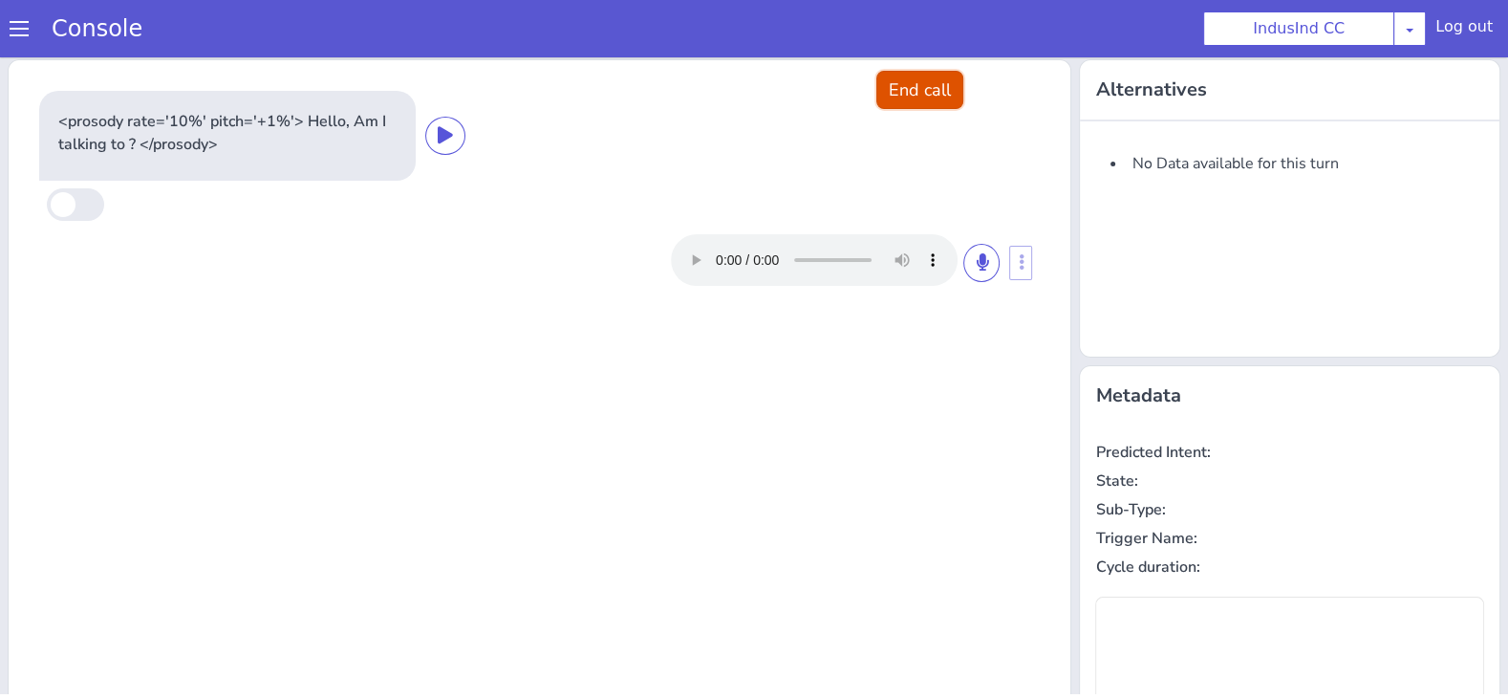
click at [922, 102] on button "End call" at bounding box center [919, 90] width 87 height 38
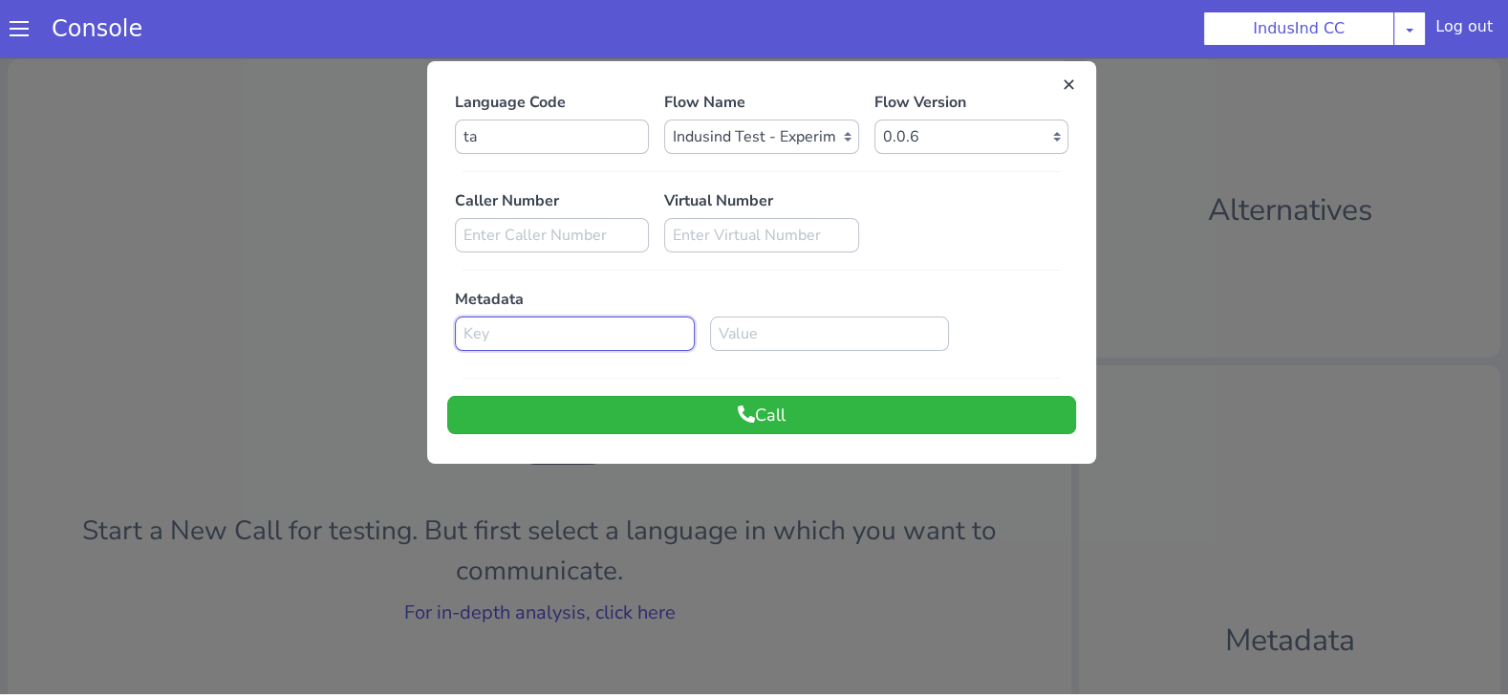
click at [592, 340] on input at bounding box center [575, 333] width 240 height 34
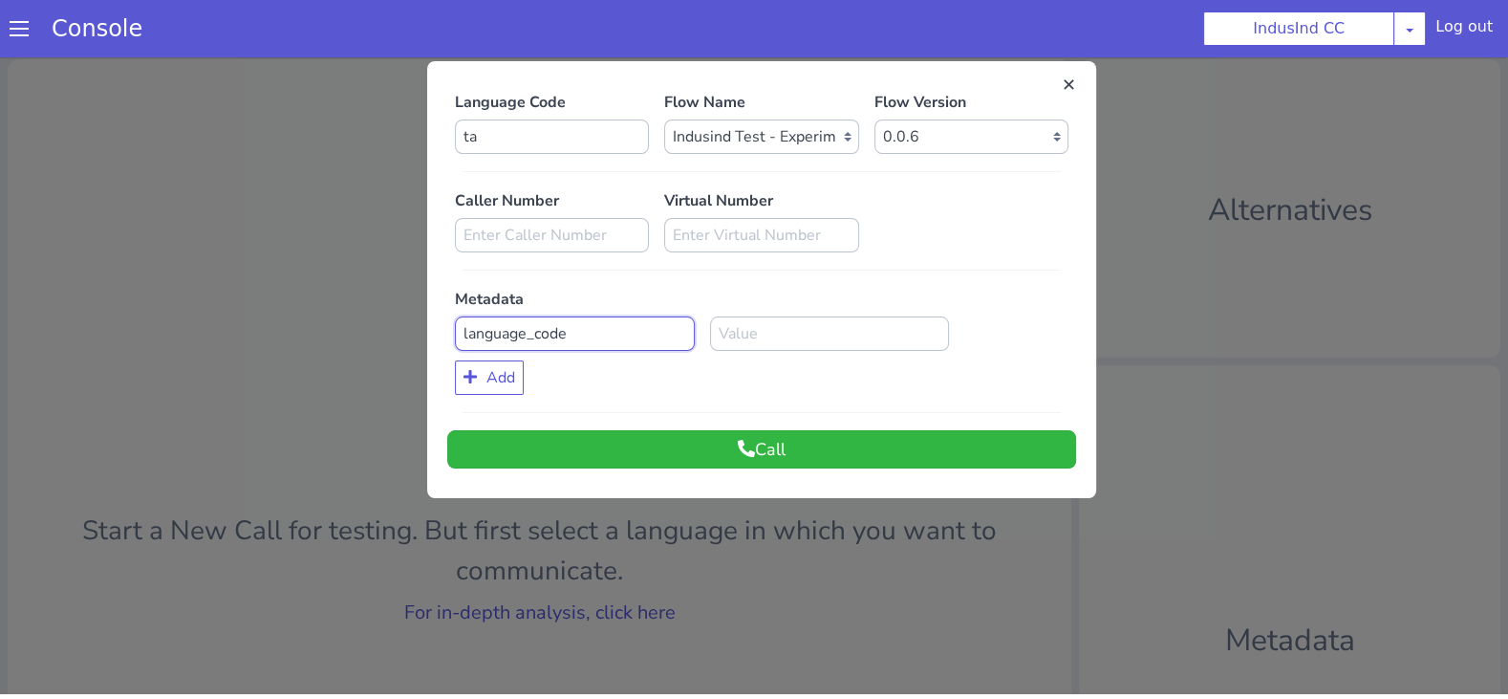
type input "language_code"
click at [779, 331] on input at bounding box center [830, 333] width 240 height 34
type input "ta"
click at [732, 441] on button "Call" at bounding box center [761, 449] width 629 height 38
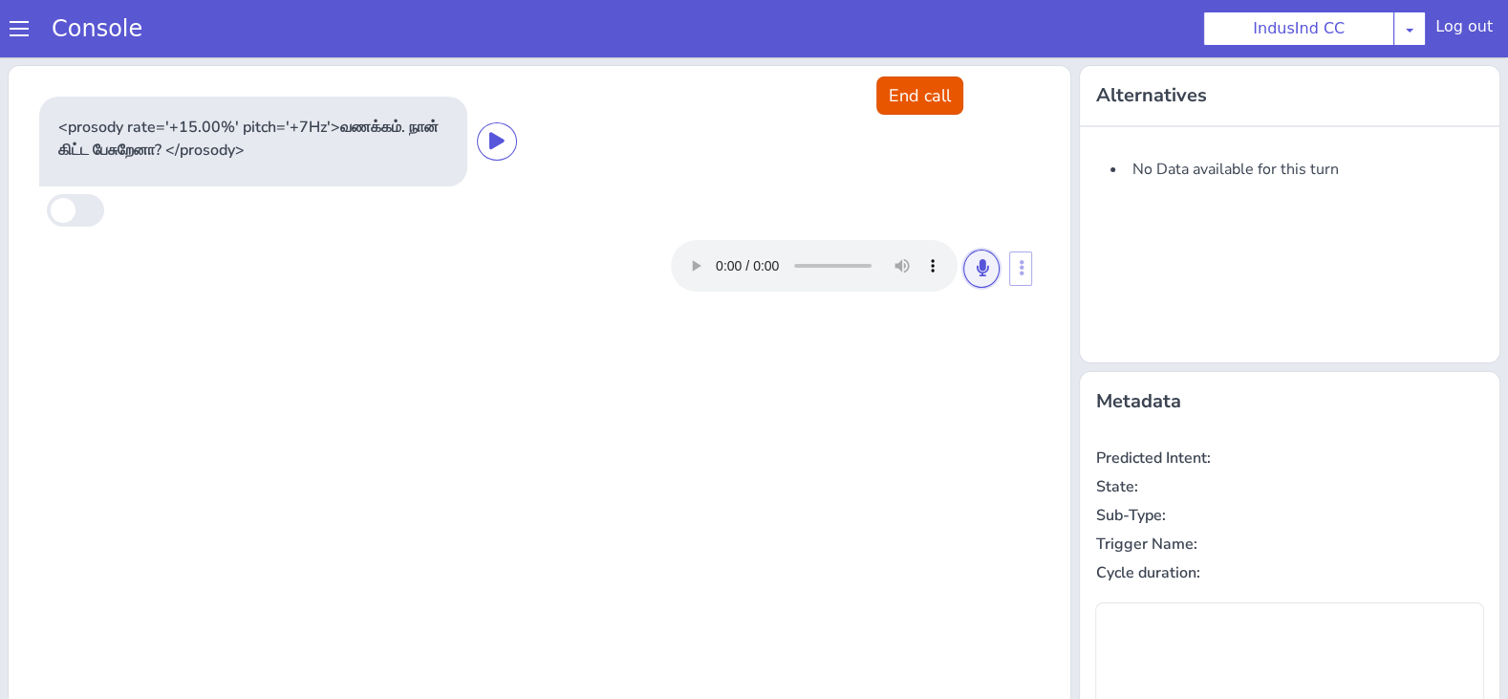
click at [985, 266] on icon at bounding box center [981, 267] width 11 height 17
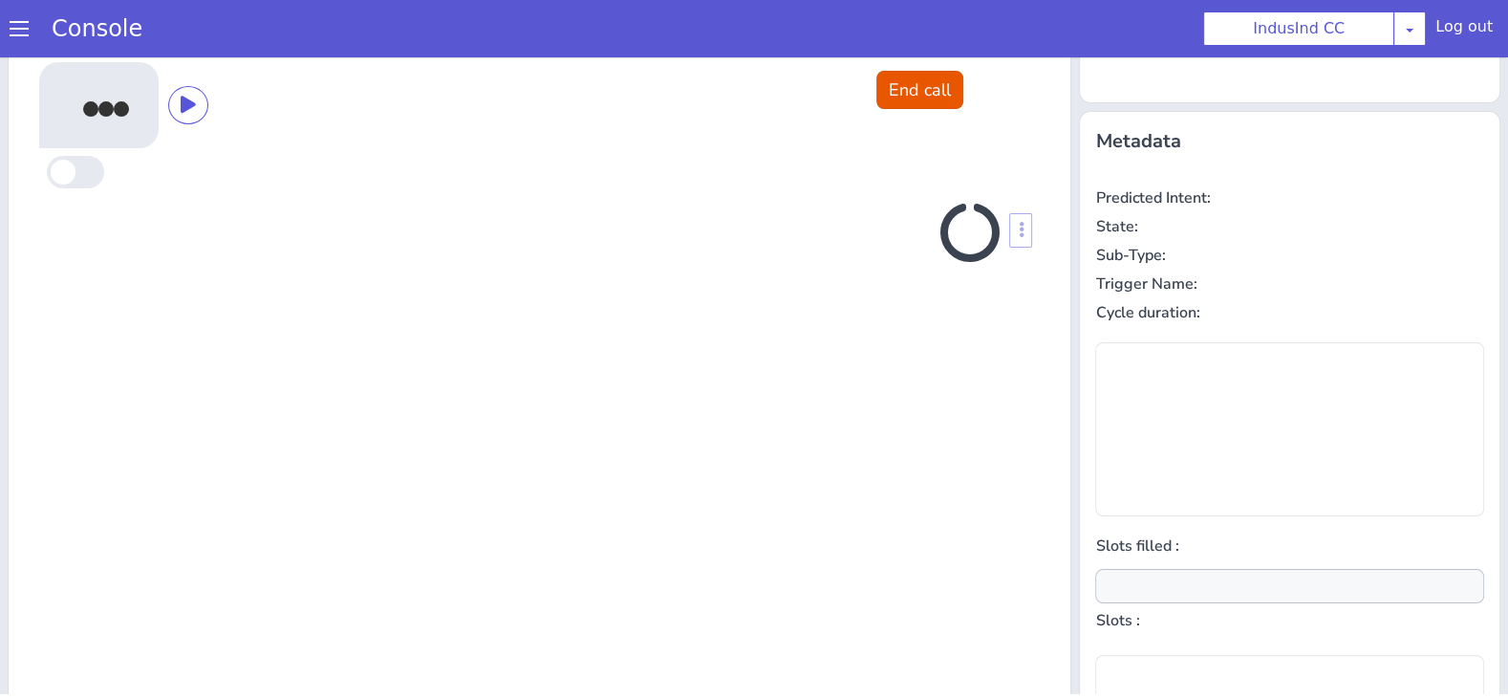
scroll to position [256, 0]
type input "payment_hesitation_reason"
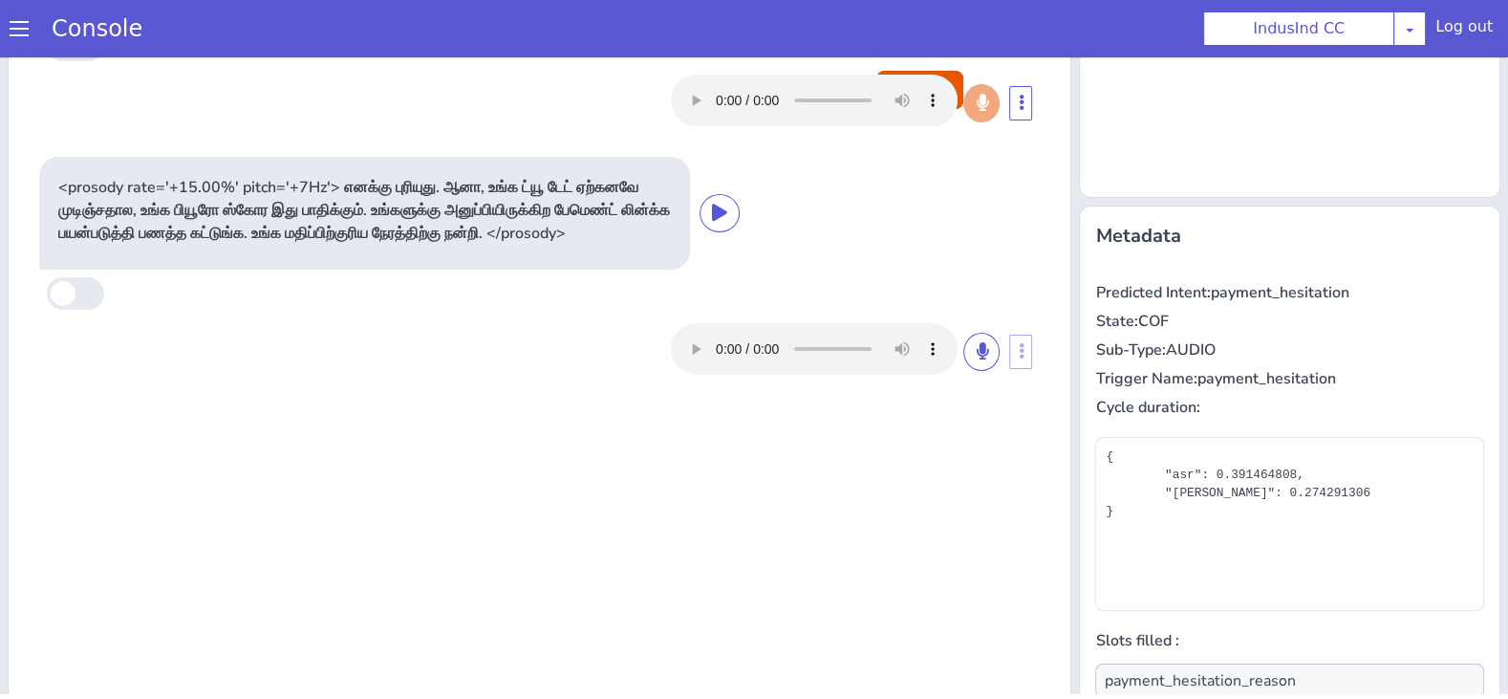
scroll to position [152, 0]
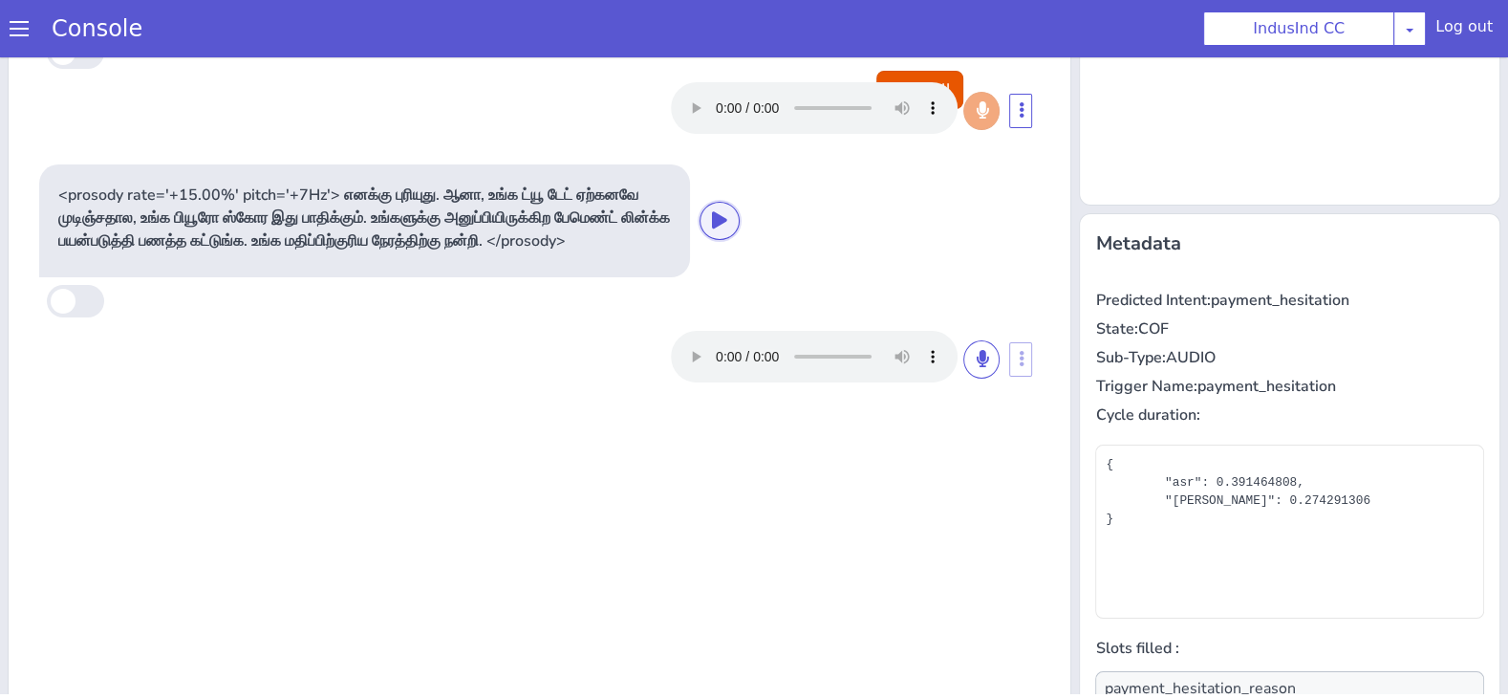
click at [715, 228] on icon at bounding box center [719, 219] width 15 height 17
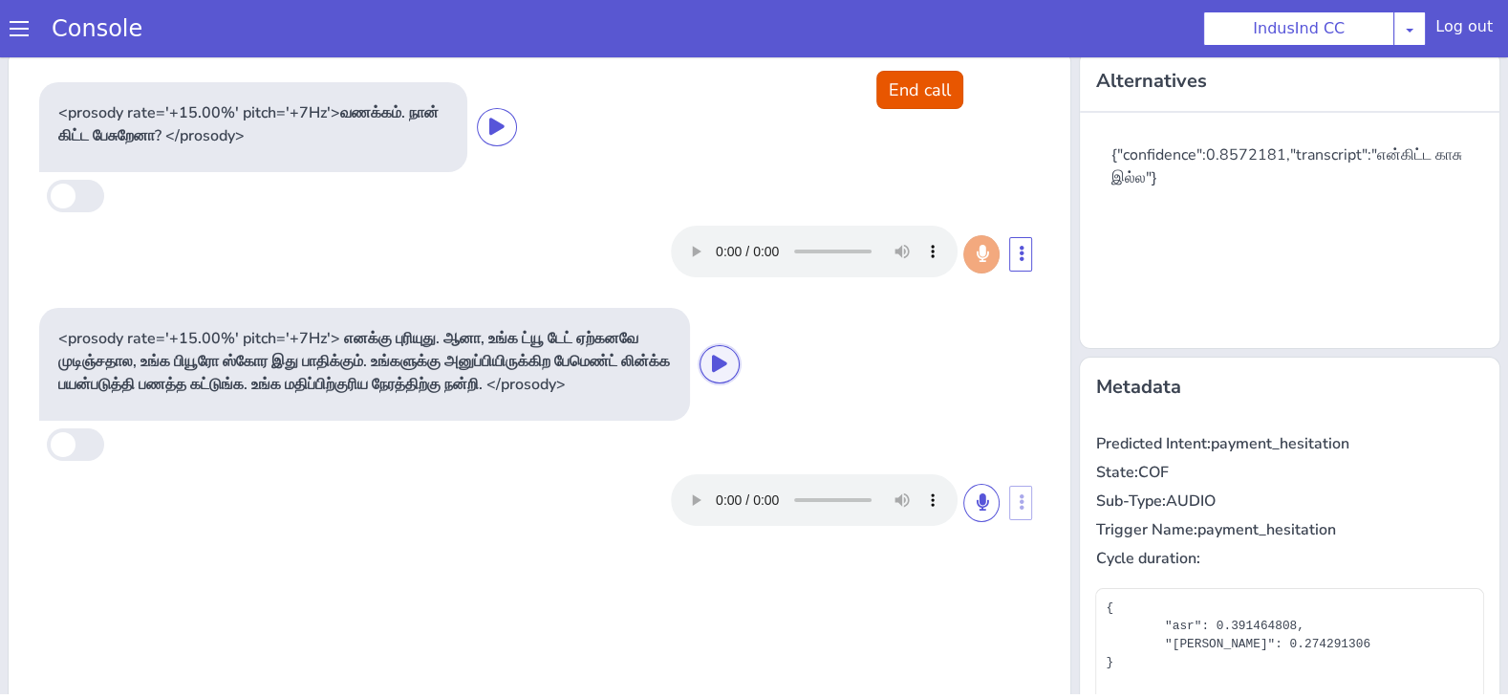
scroll to position [0, 0]
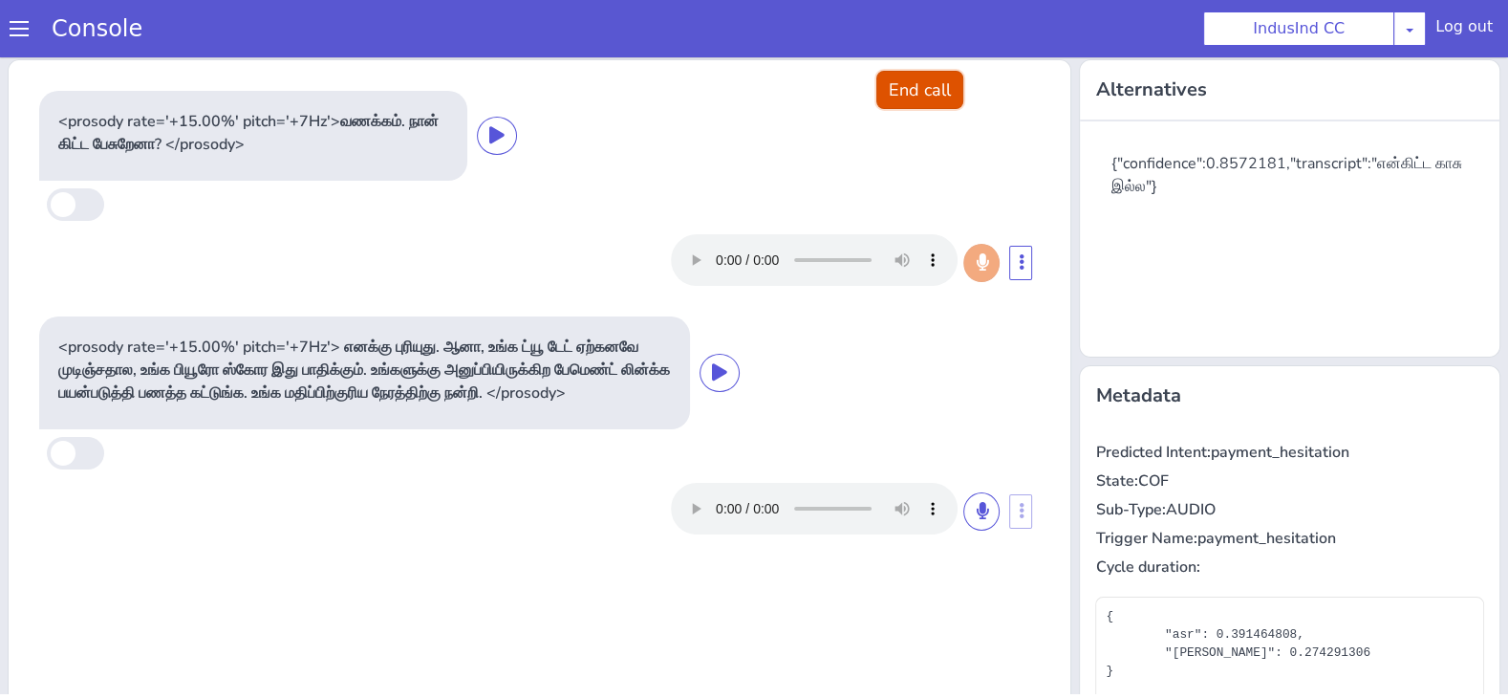
click at [939, 79] on button "End call" at bounding box center [919, 90] width 87 height 38
